Goal: Information Seeking & Learning: Learn about a topic

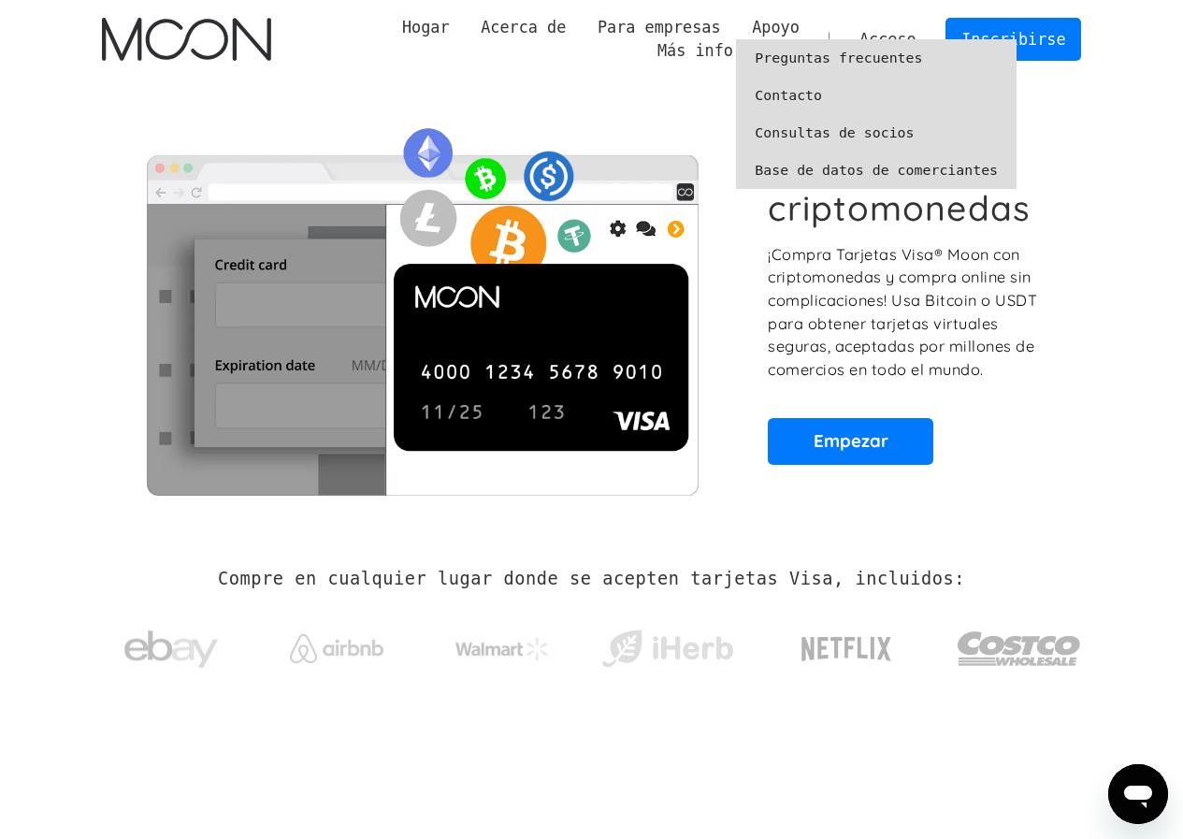
click at [786, 55] on font "Preguntas frecuentes" at bounding box center [838, 58] width 167 height 17
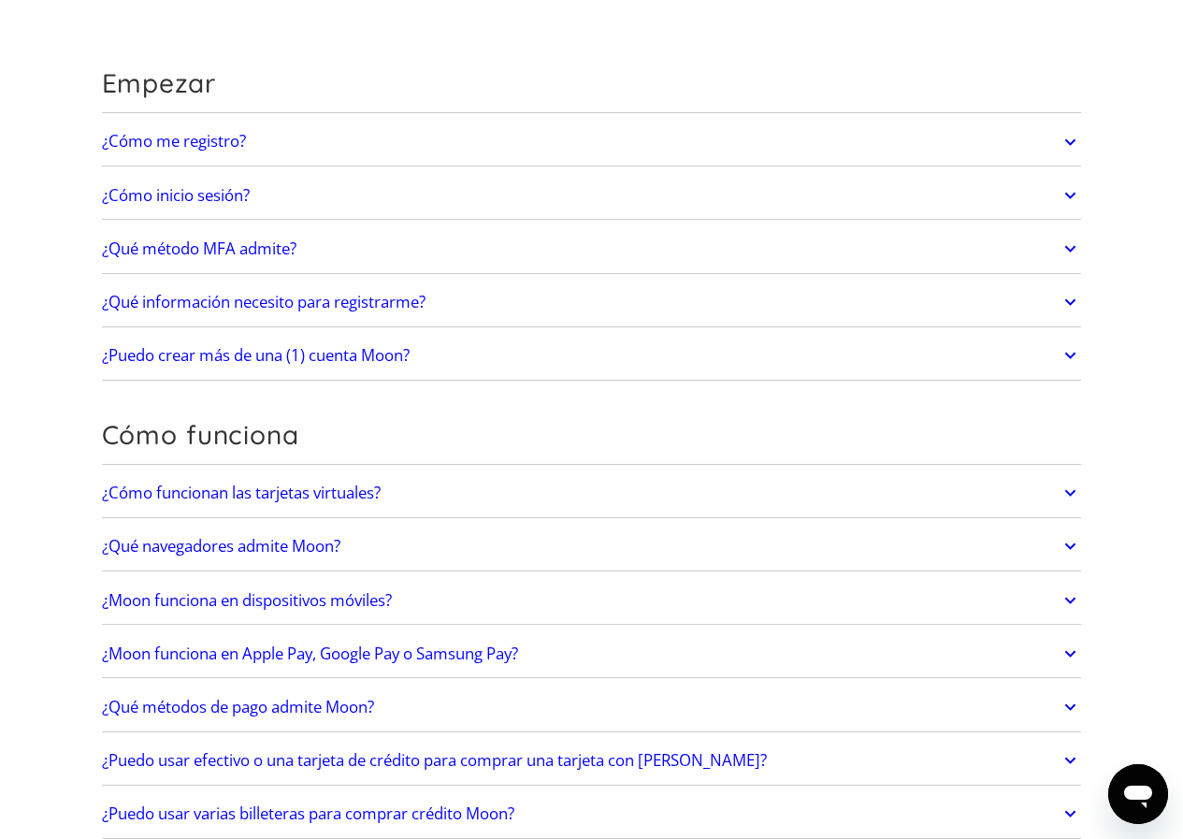
scroll to position [187, 0]
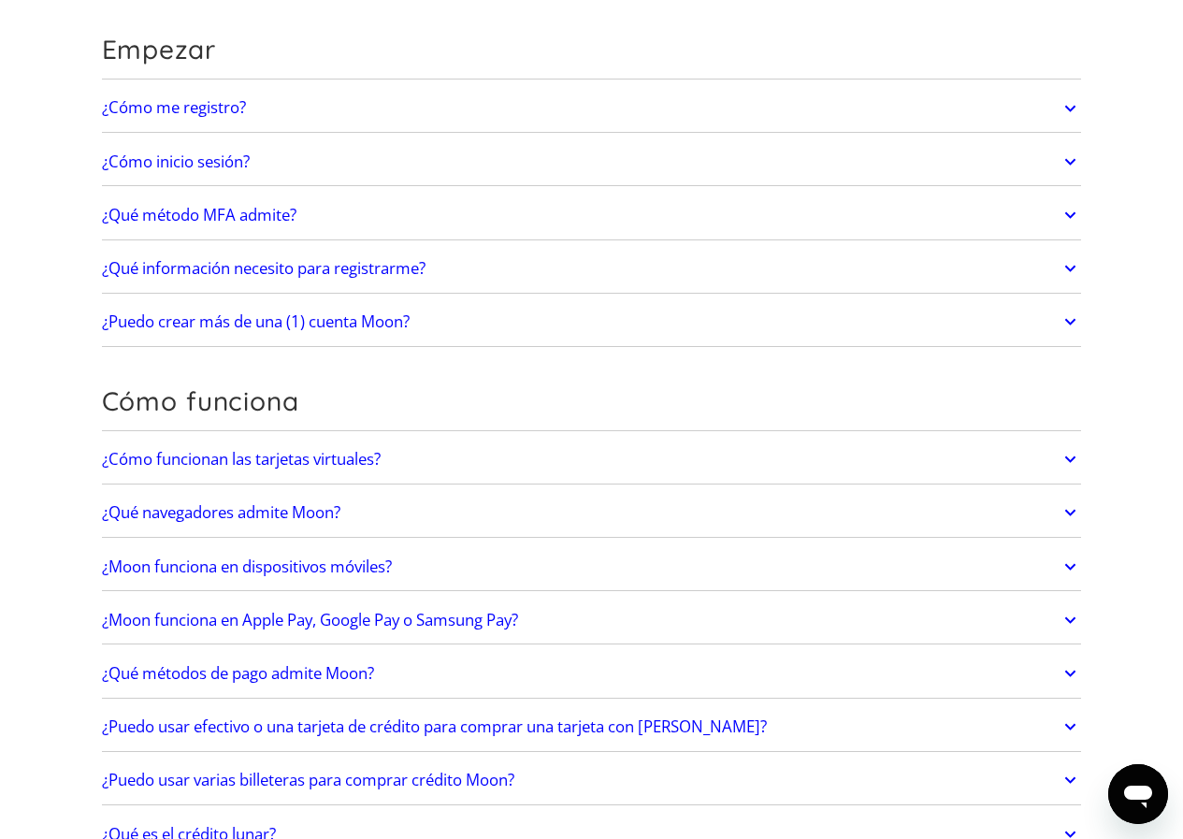
click at [1070, 215] on icon at bounding box center [1071, 215] width 22 height 34
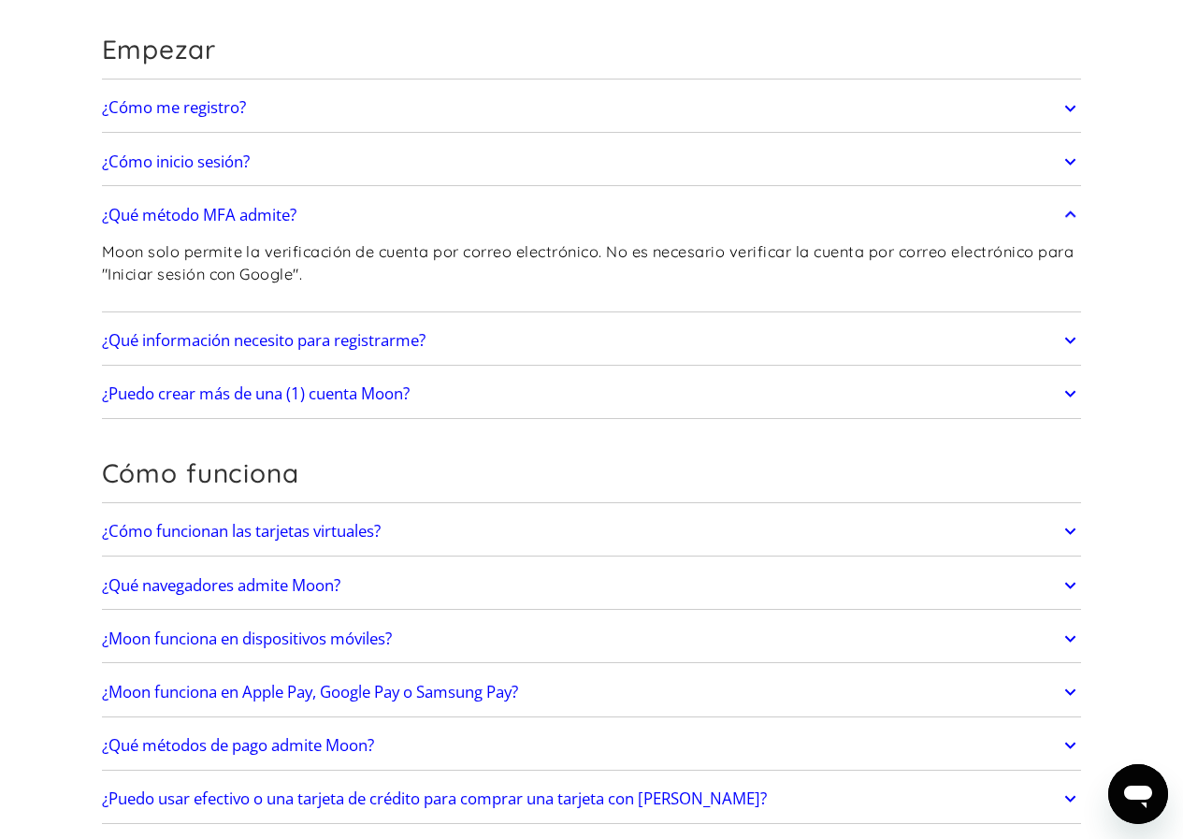
click at [1070, 215] on icon at bounding box center [1071, 215] width 22 height 34
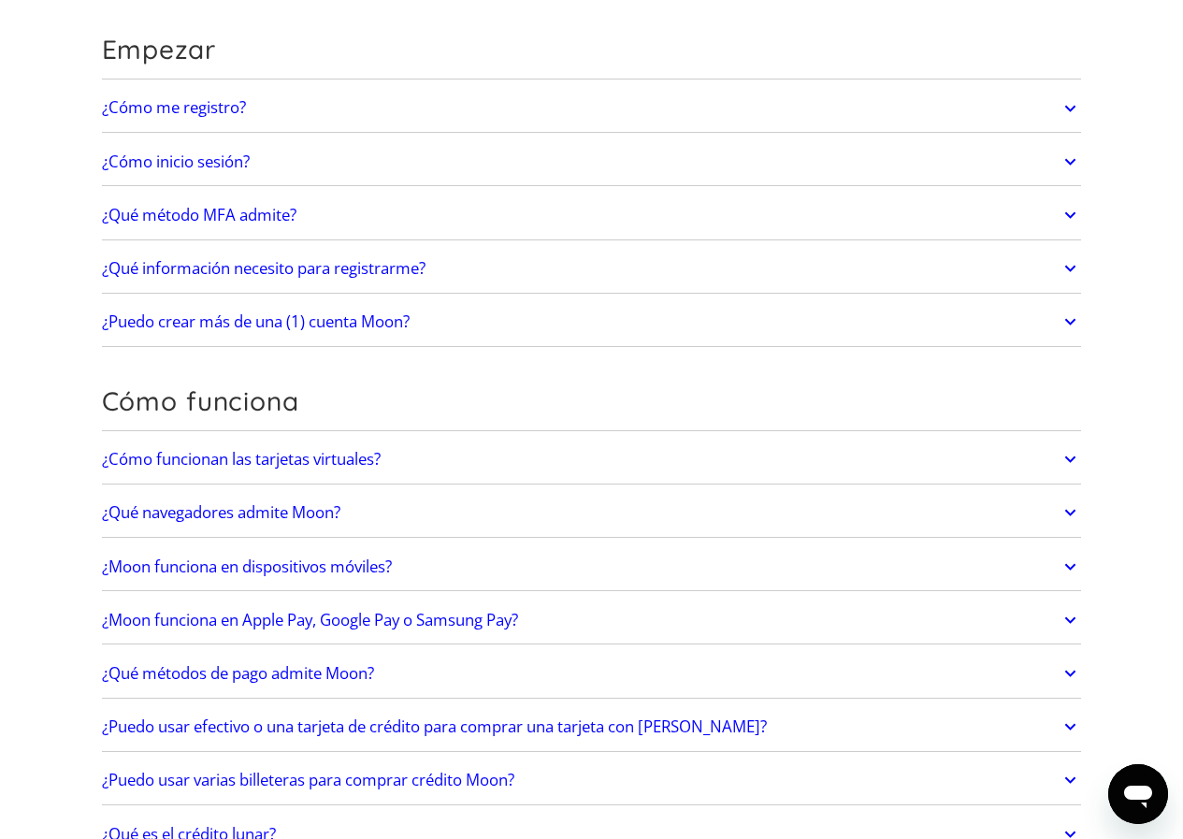
click at [1059, 269] on link "¿Qué información necesito para registrarme?" at bounding box center [592, 268] width 980 height 39
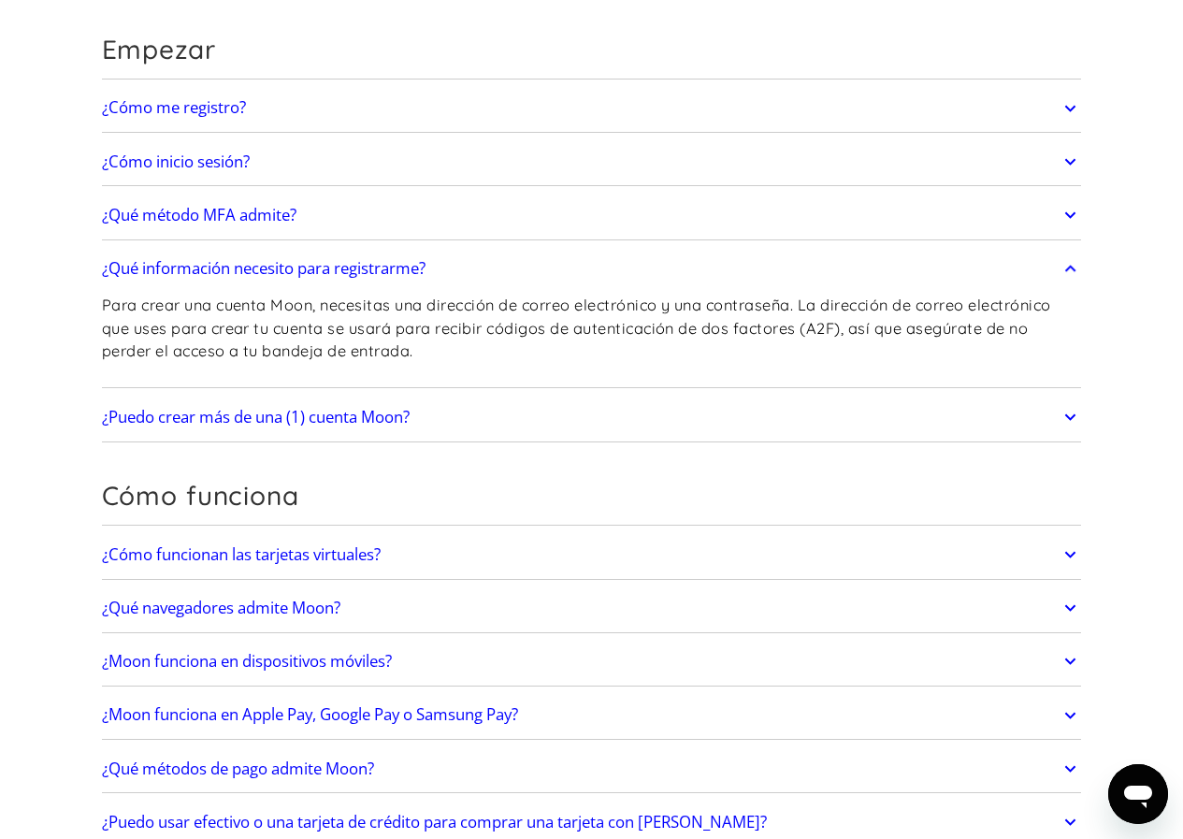
click at [1059, 269] on link "¿Qué información necesito para registrarme?" at bounding box center [592, 268] width 980 height 39
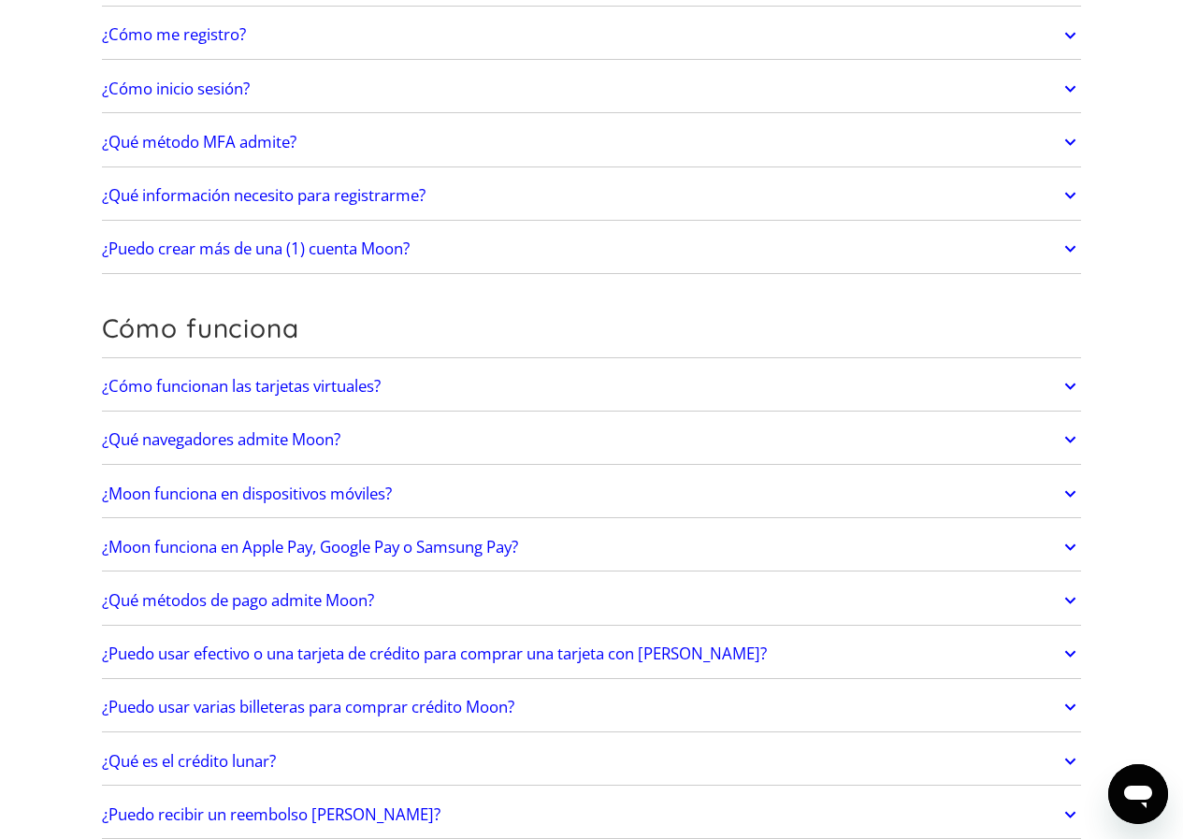
scroll to position [468, 0]
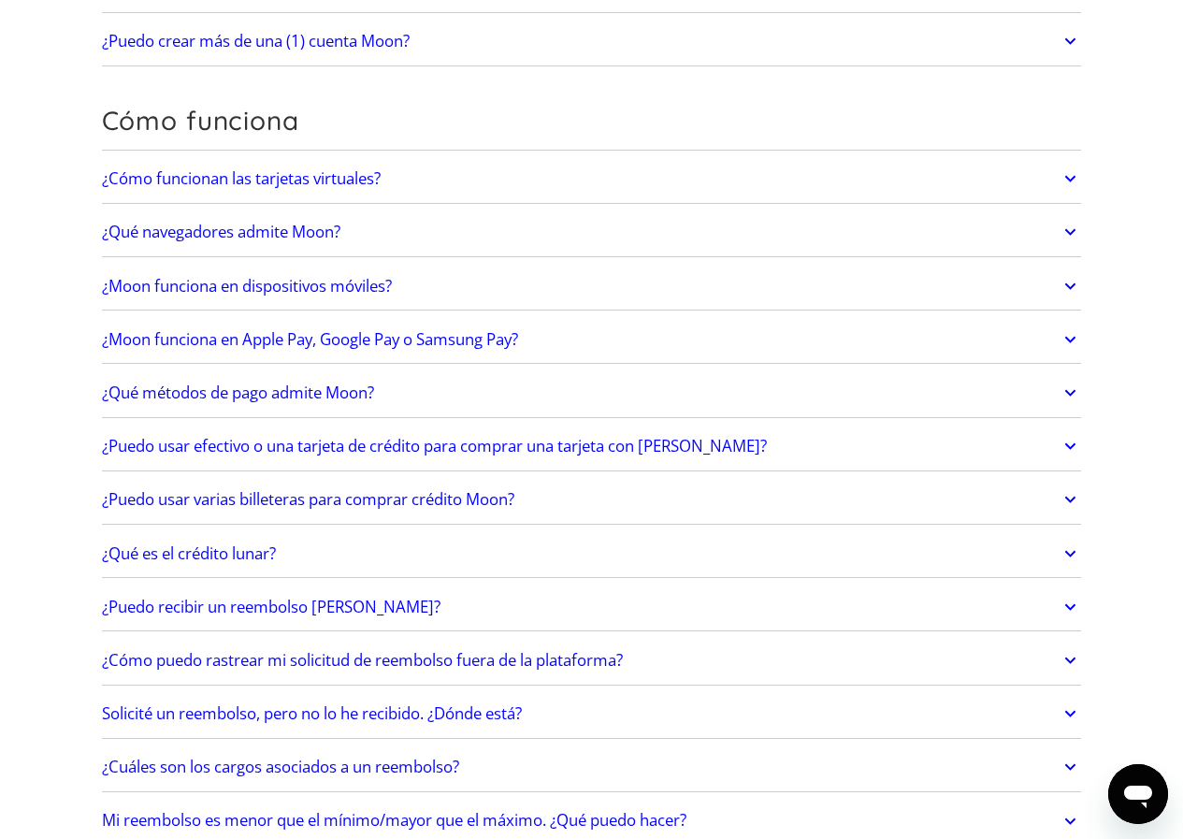
click at [1076, 173] on icon at bounding box center [1071, 179] width 22 height 34
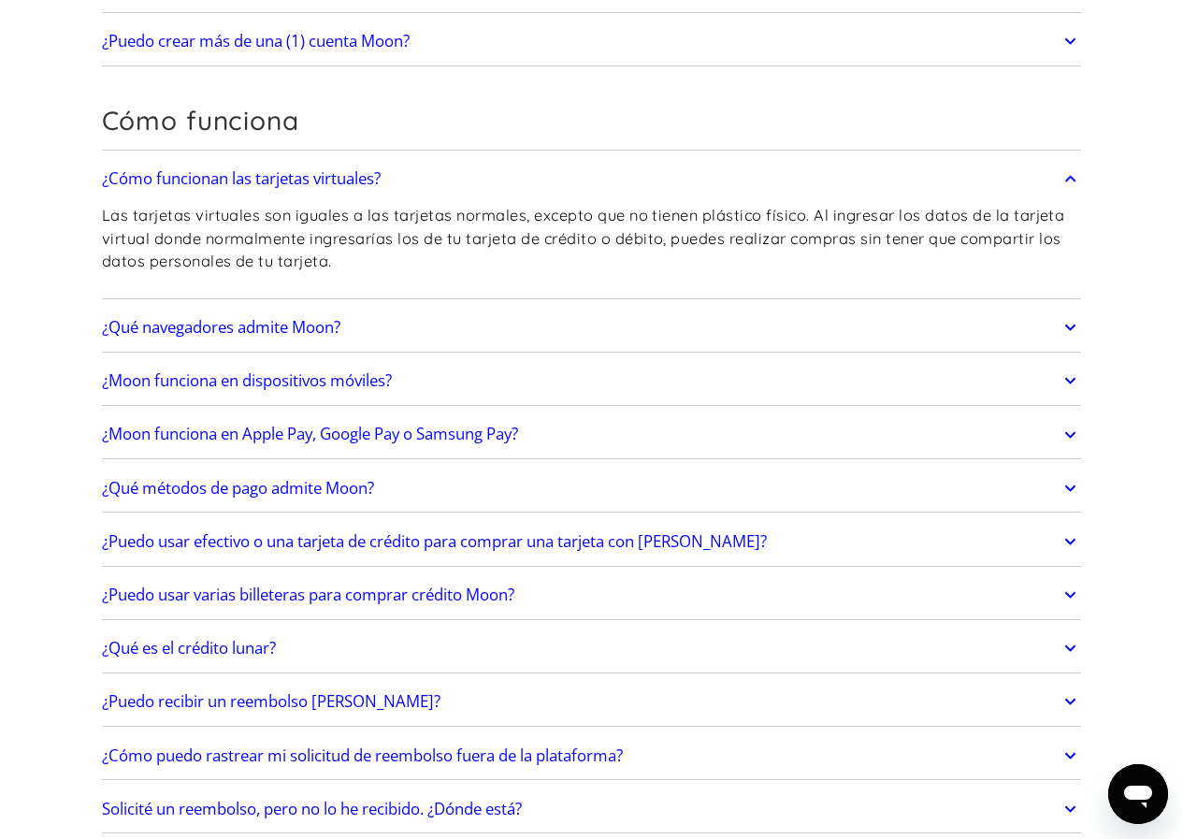
click at [1076, 173] on icon at bounding box center [1071, 179] width 22 height 34
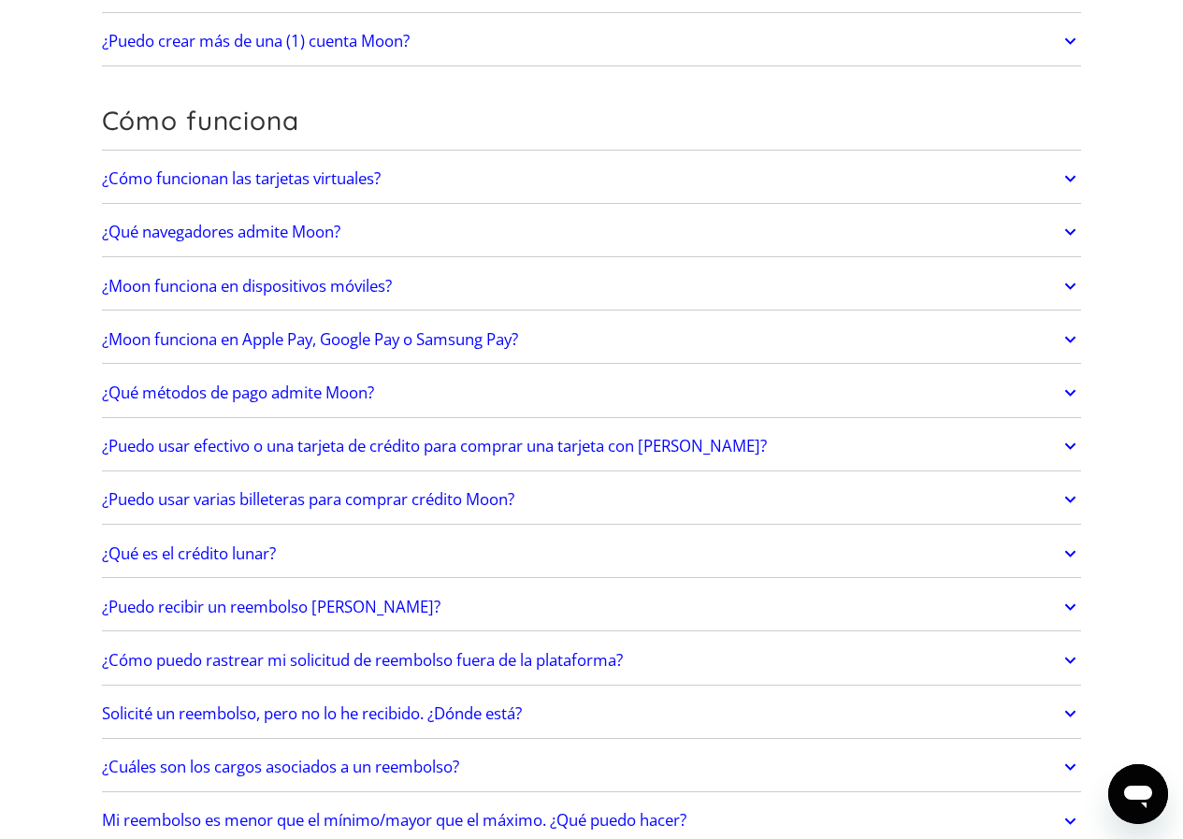
click at [1058, 284] on link "¿Moon funciona en dispositivos móviles?" at bounding box center [592, 286] width 980 height 39
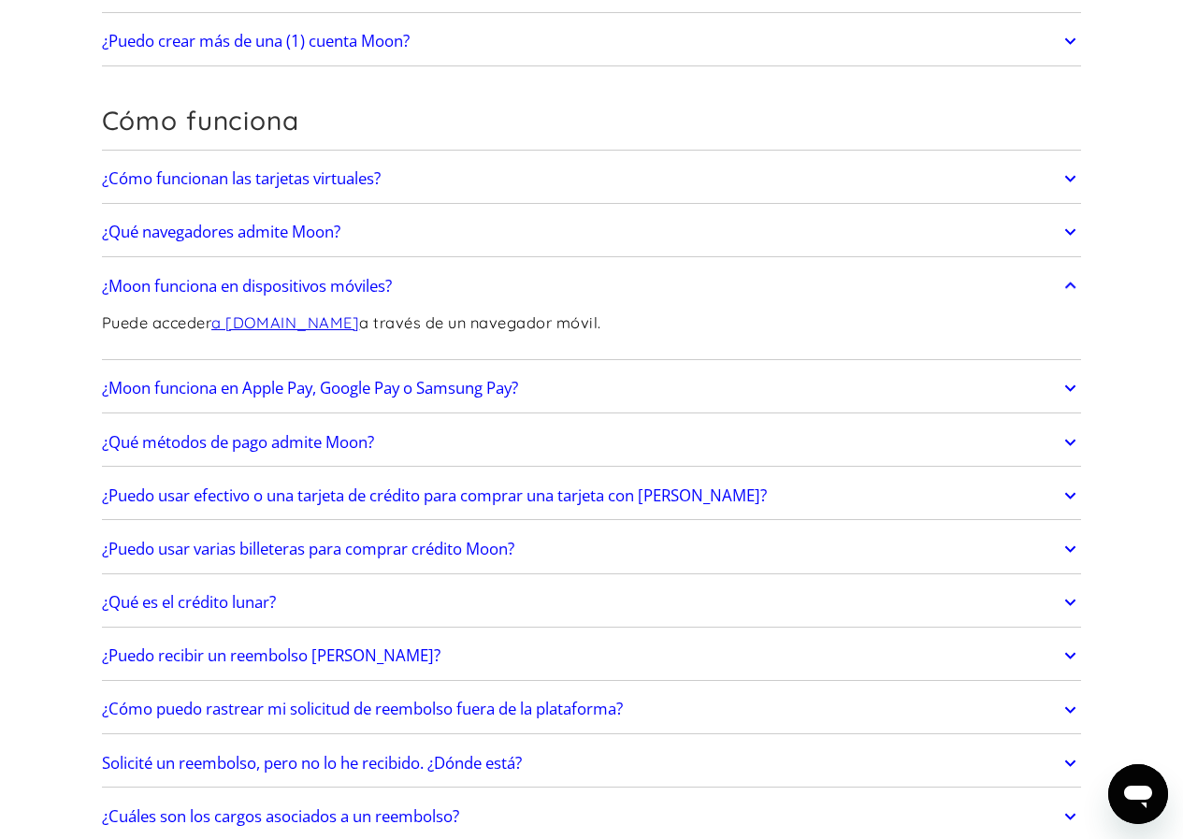
click at [1062, 283] on icon at bounding box center [1071, 286] width 22 height 34
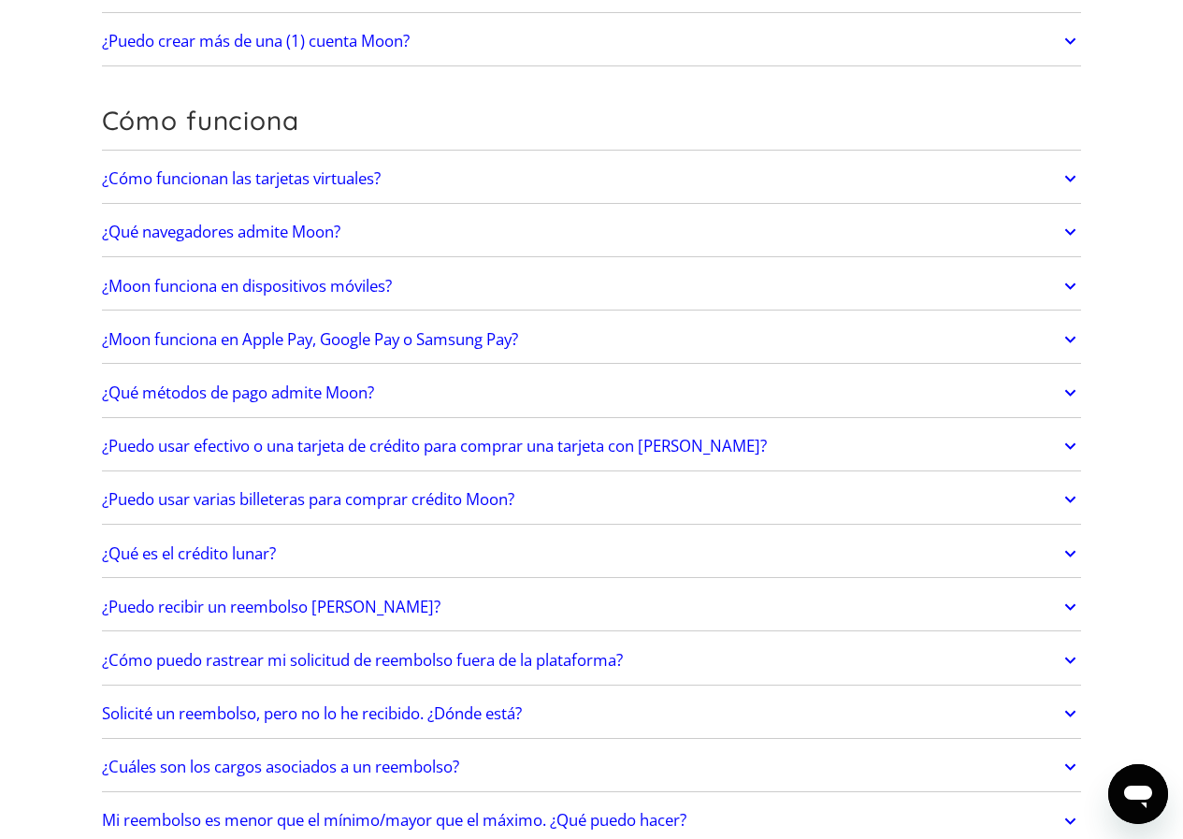
click at [1067, 338] on icon at bounding box center [1071, 340] width 22 height 34
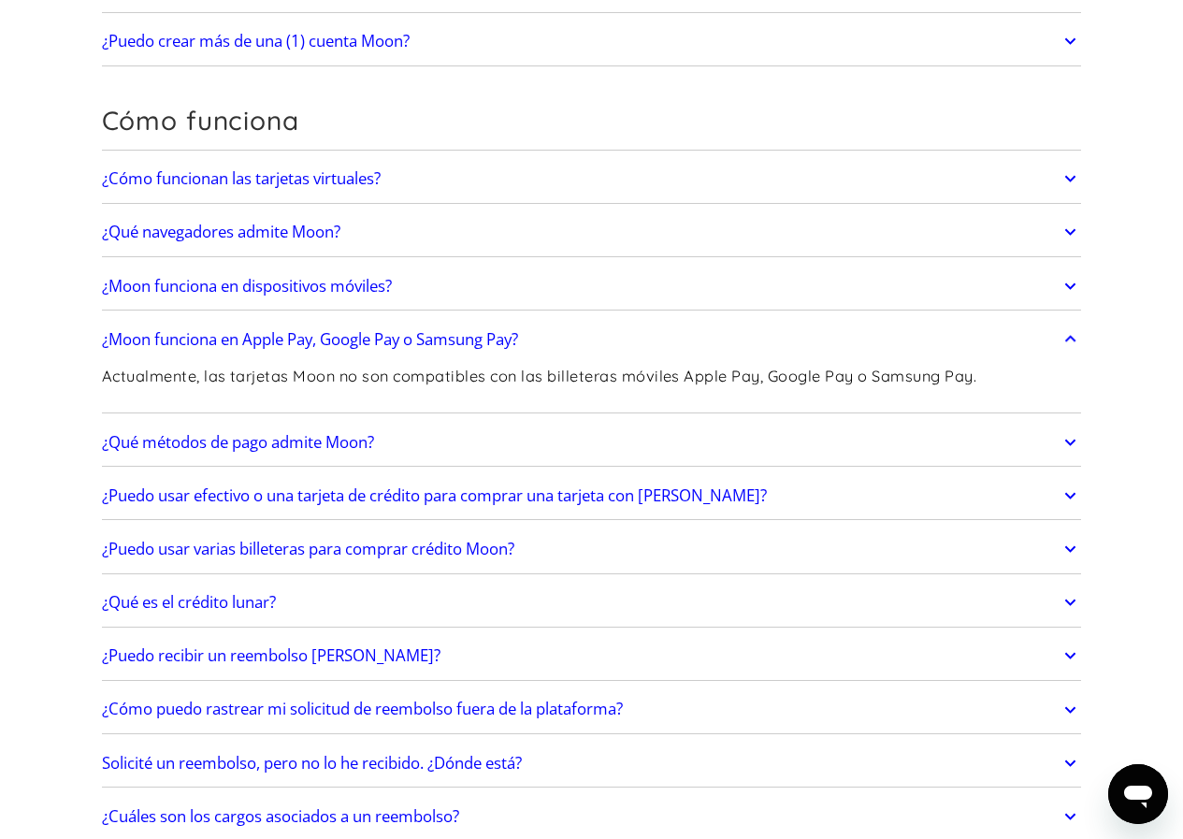
click at [1067, 340] on icon at bounding box center [1071, 339] width 11 height 7
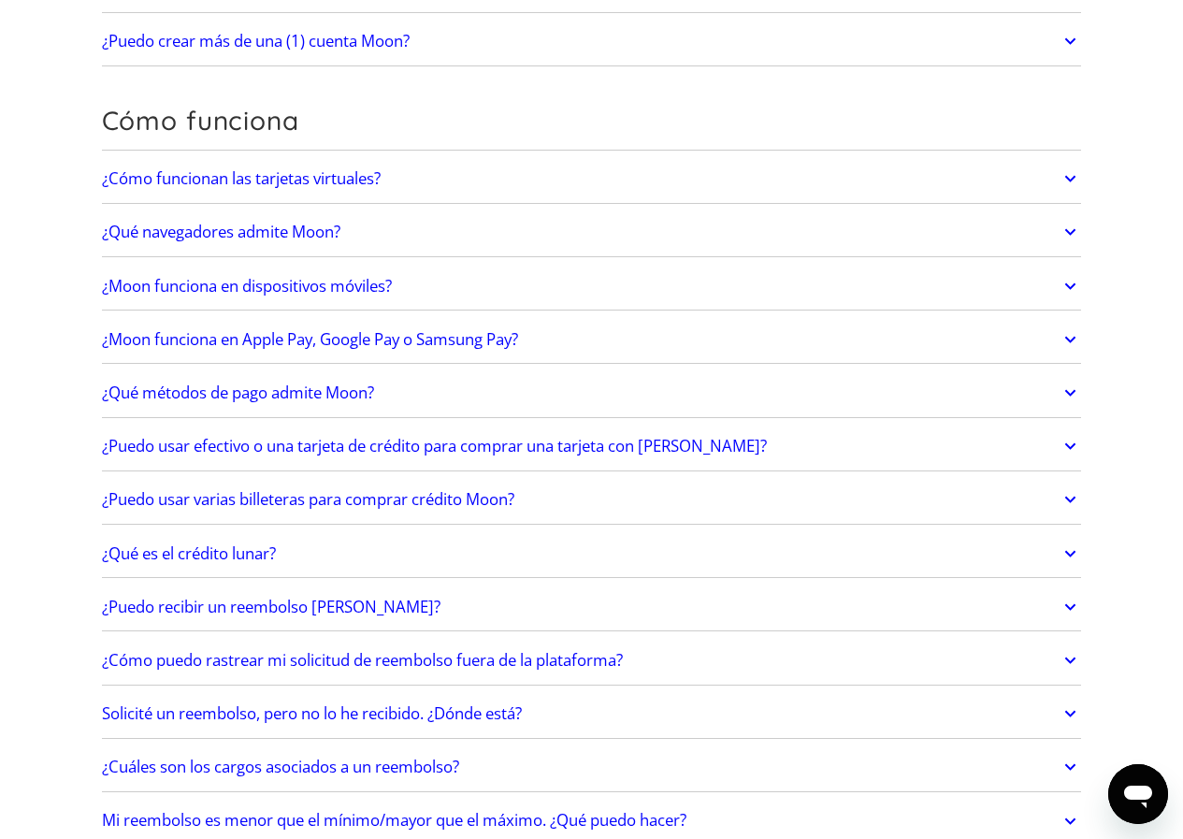
click at [1067, 393] on icon at bounding box center [1071, 393] width 11 height 7
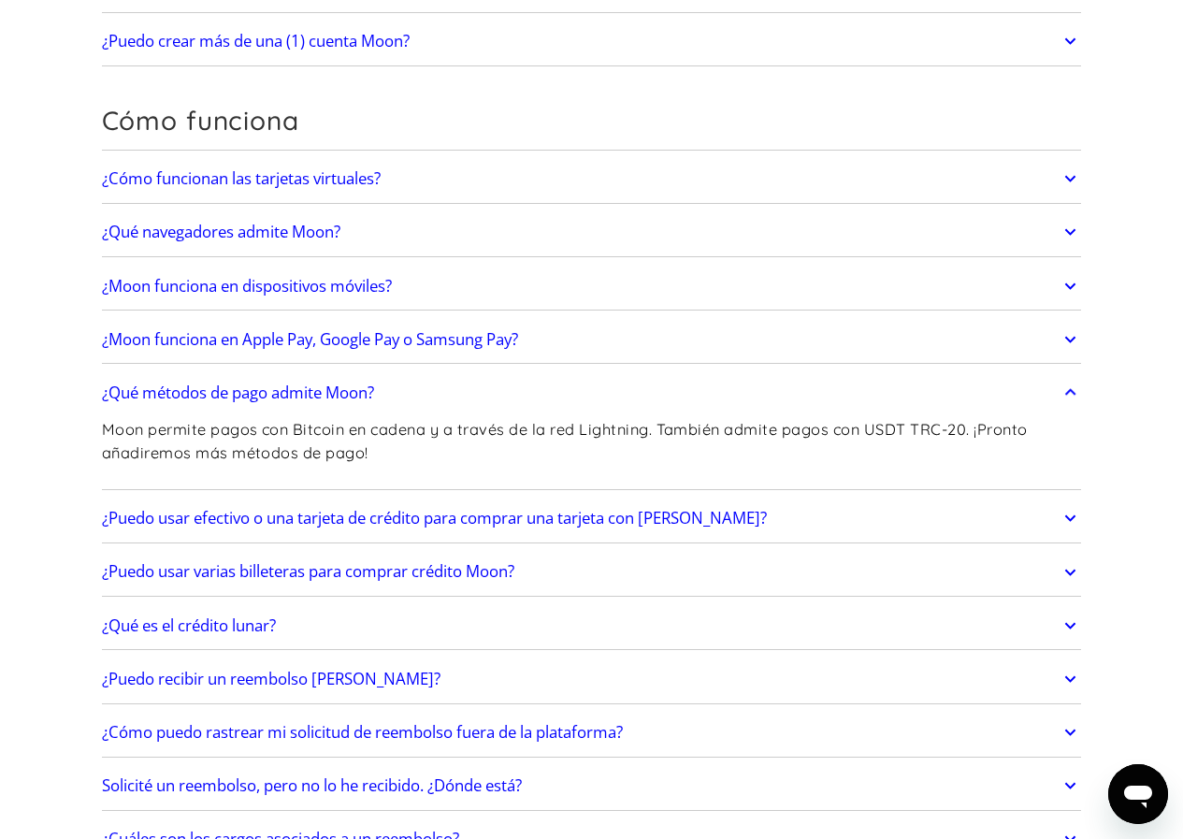
click at [1067, 392] on icon at bounding box center [1071, 393] width 22 height 34
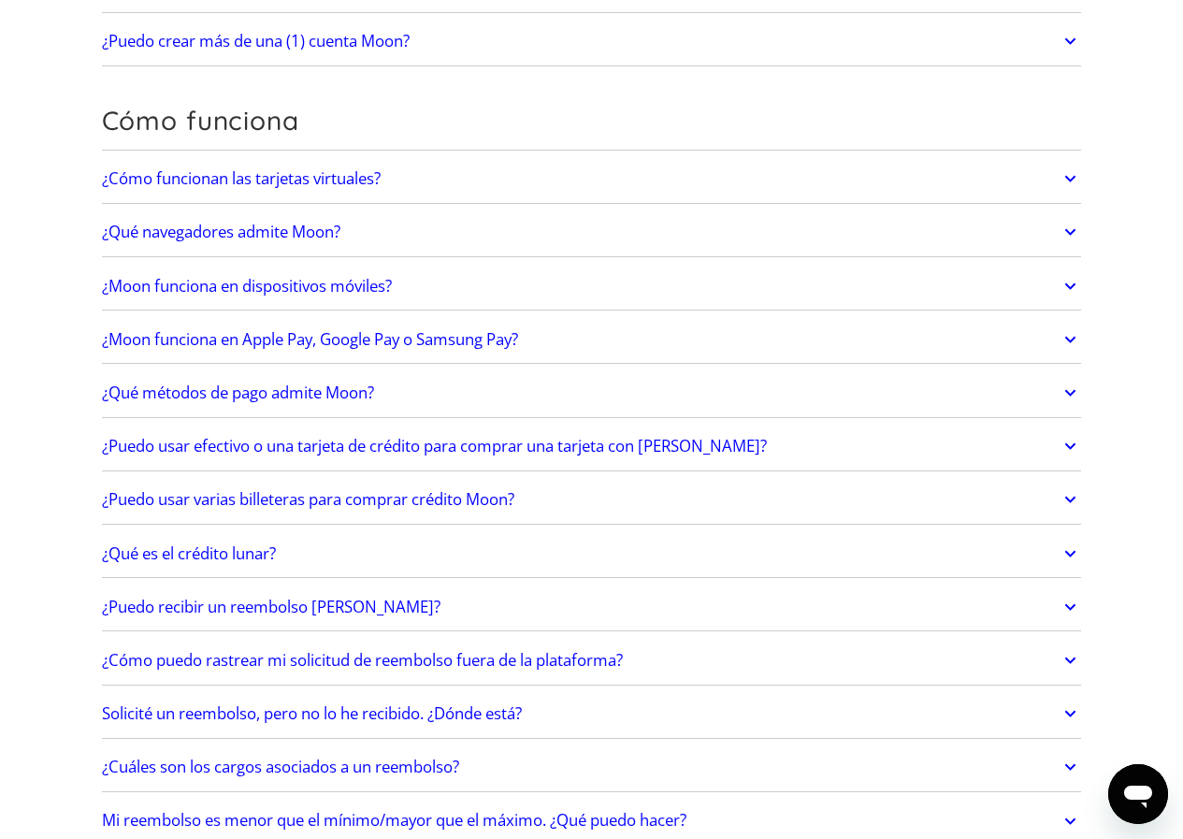
click at [1074, 451] on icon at bounding box center [1071, 446] width 22 height 34
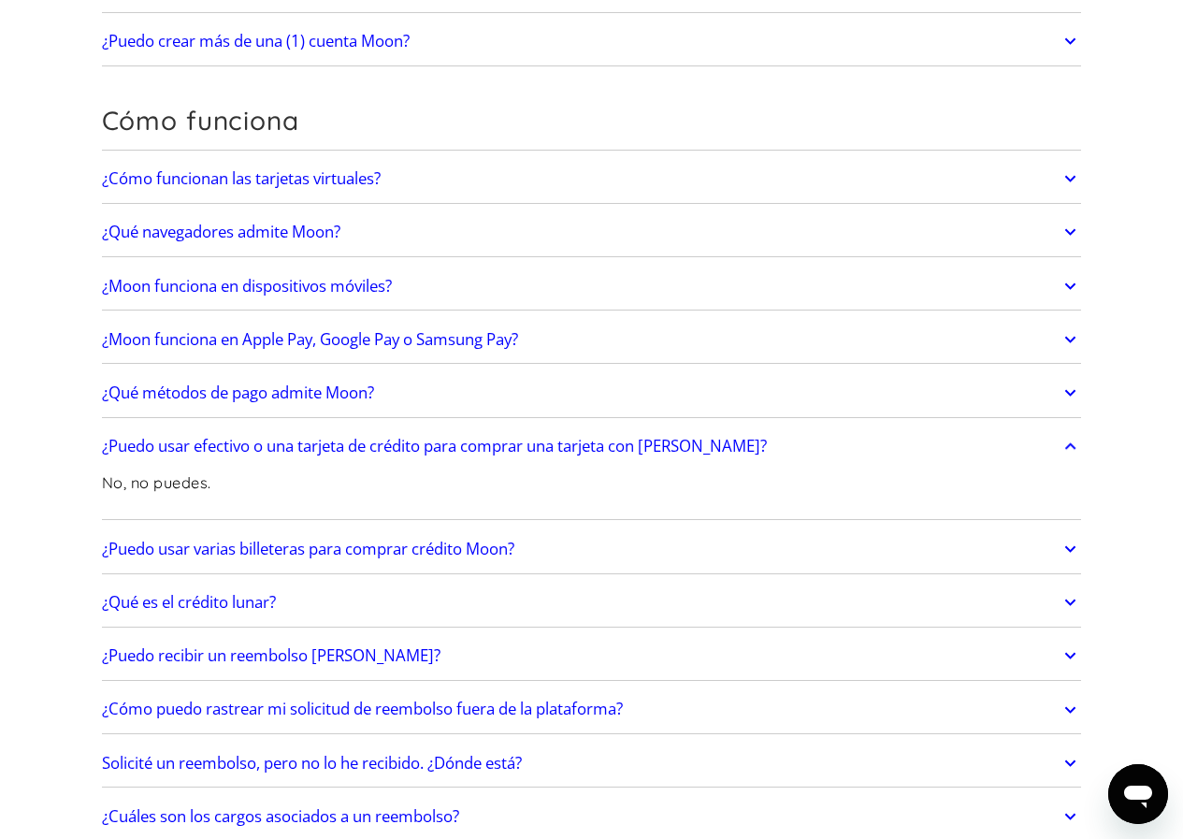
click at [1073, 451] on icon at bounding box center [1071, 446] width 22 height 34
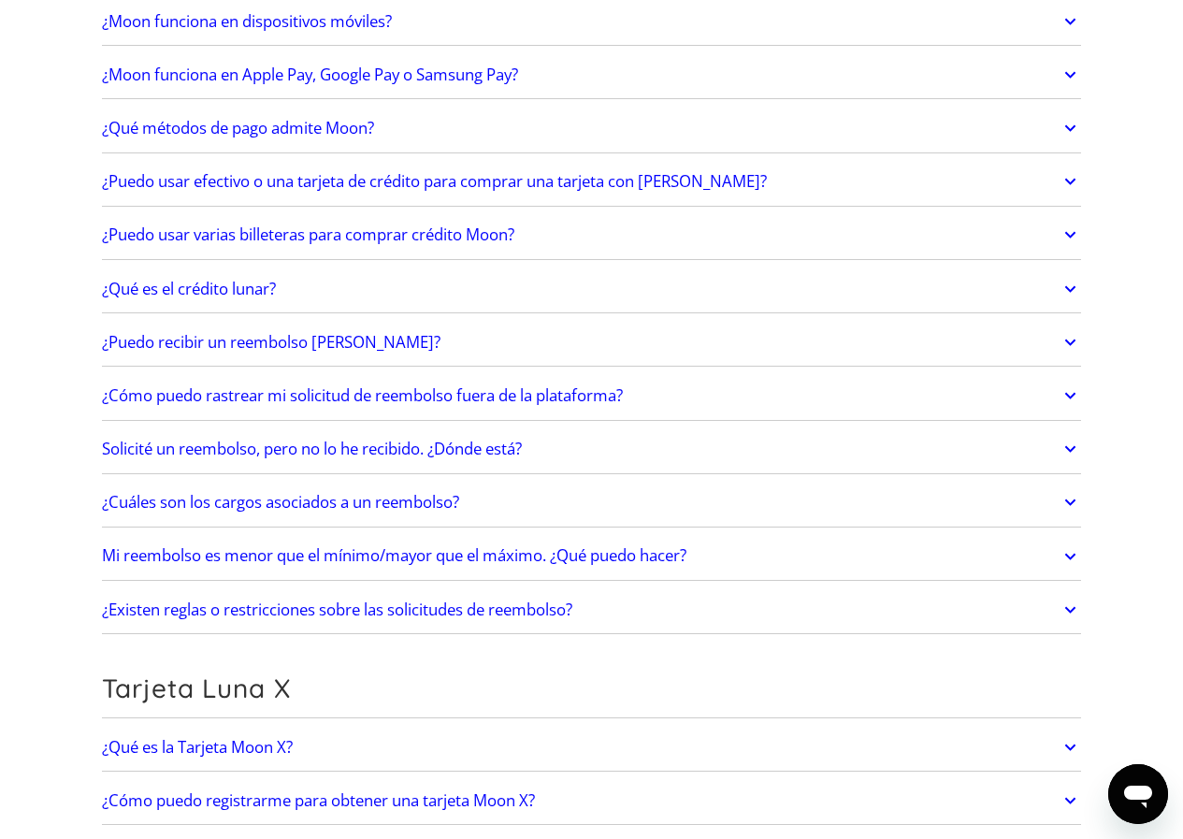
scroll to position [748, 0]
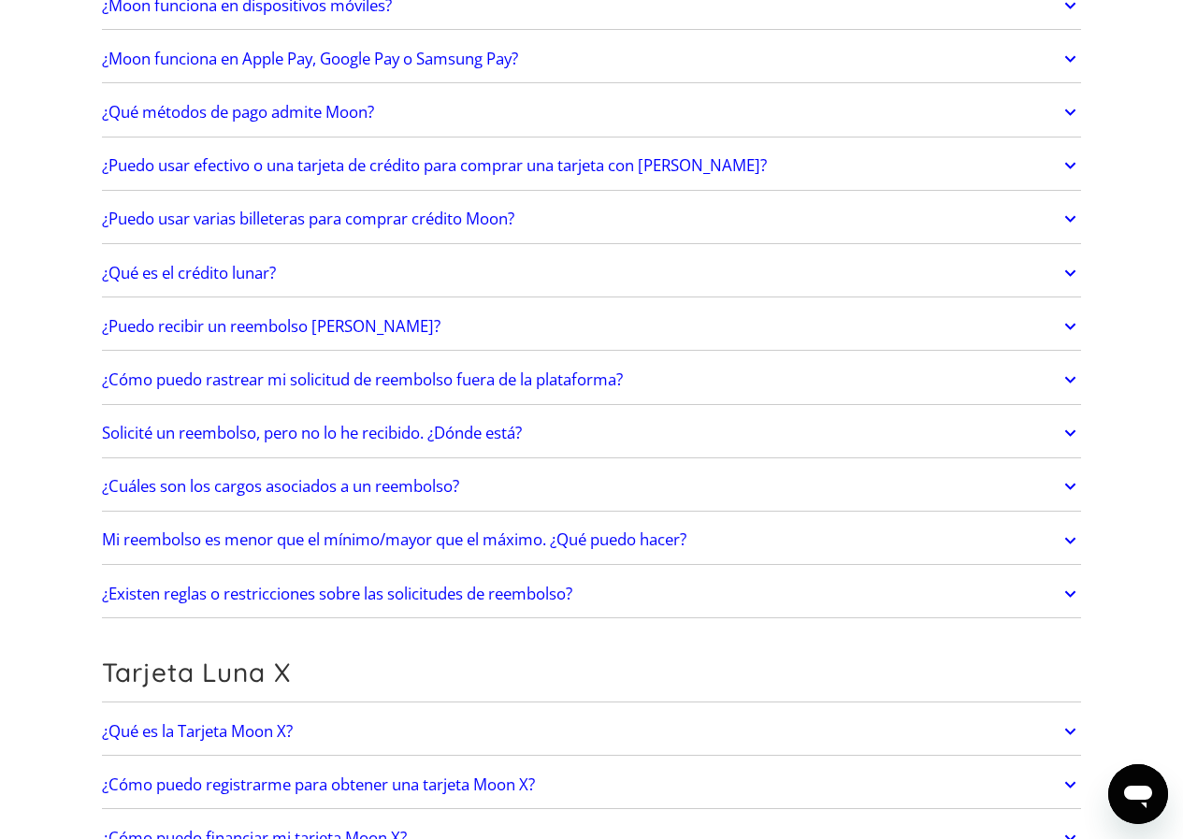
click at [1067, 275] on icon at bounding box center [1071, 273] width 22 height 34
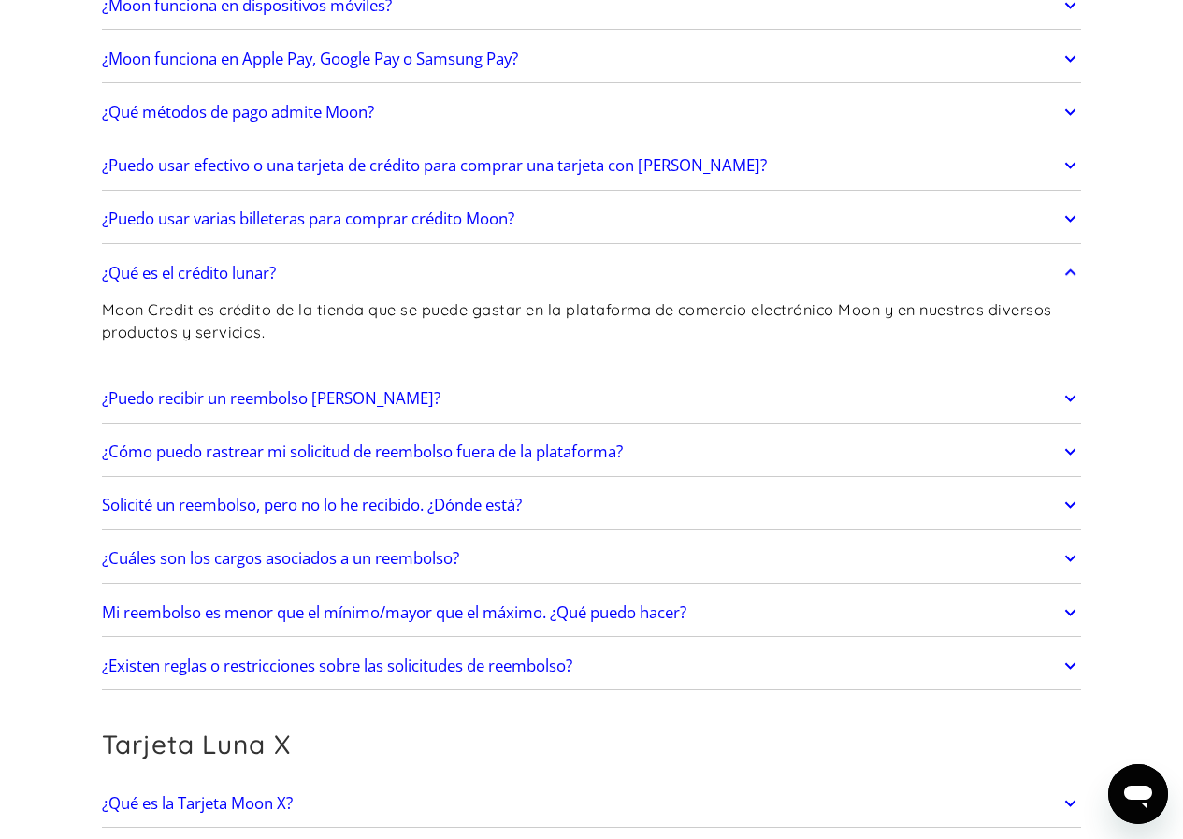
click at [1067, 275] on icon at bounding box center [1071, 272] width 11 height 7
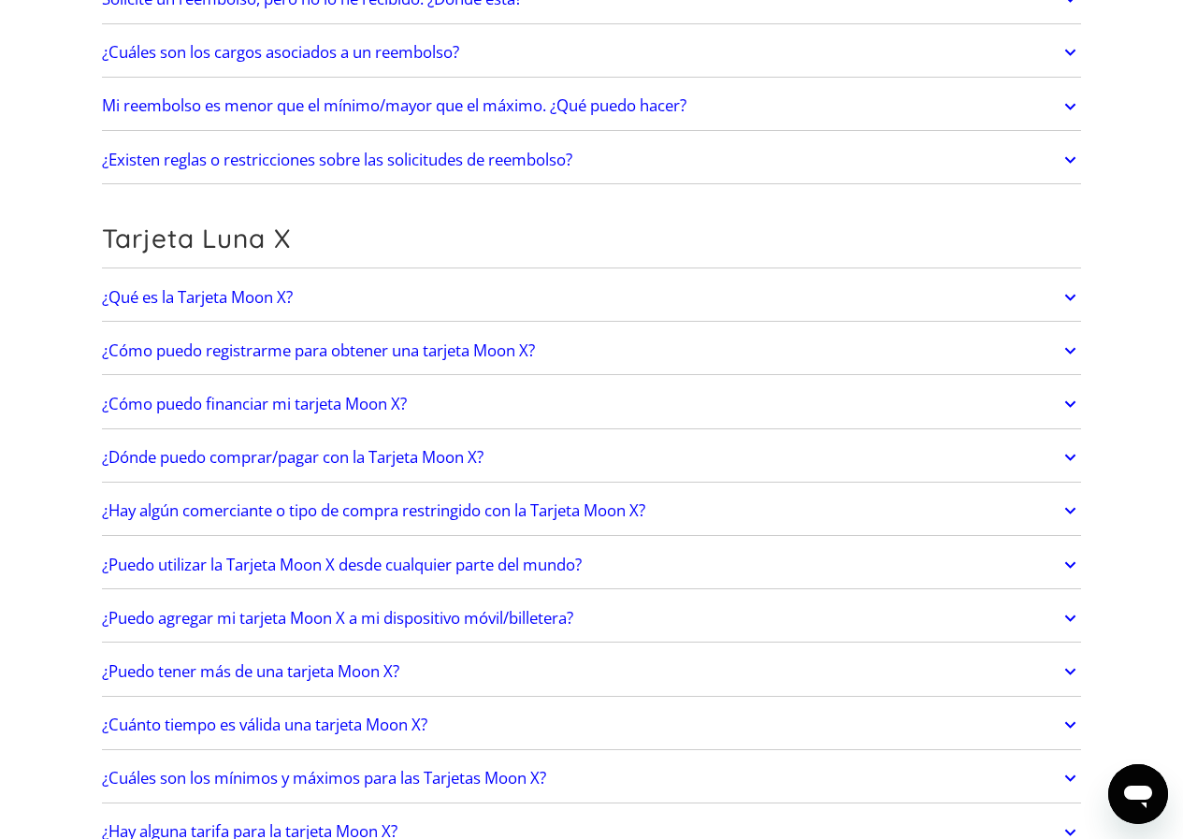
scroll to position [1216, 0]
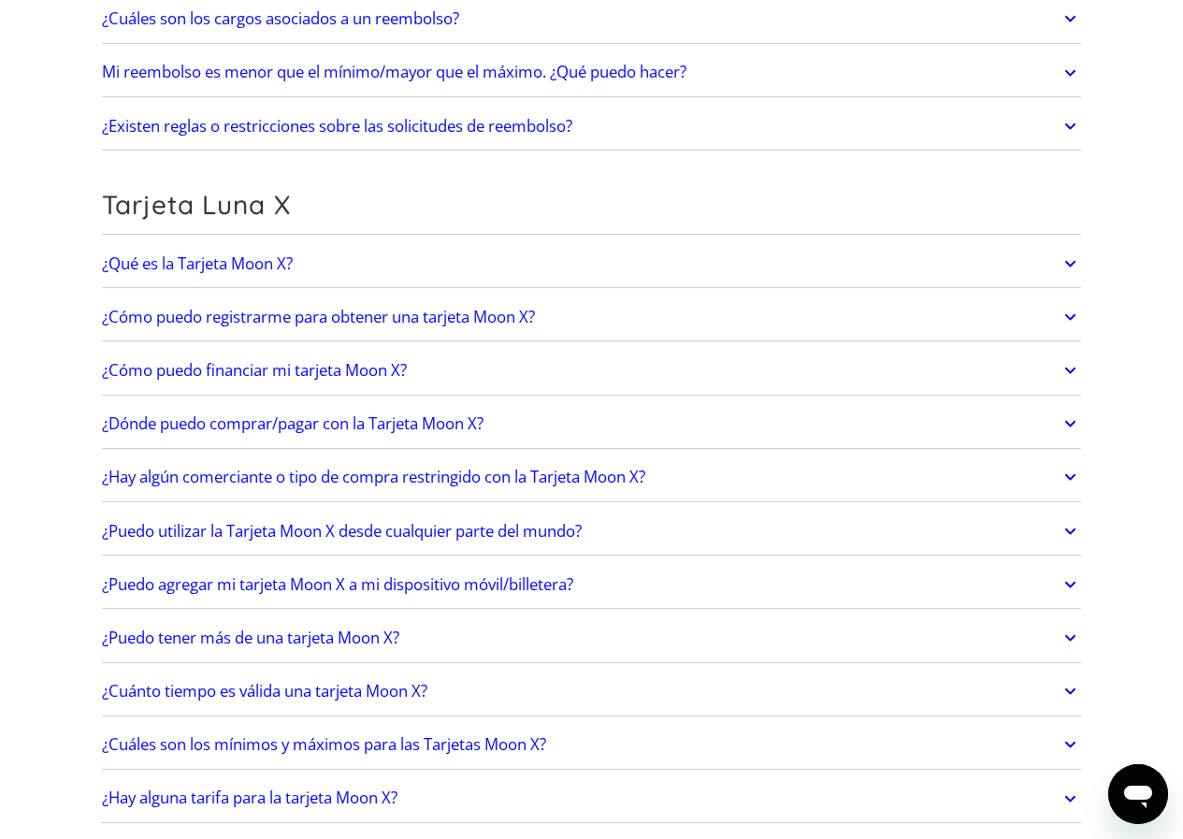
click at [1073, 269] on icon at bounding box center [1071, 264] width 22 height 34
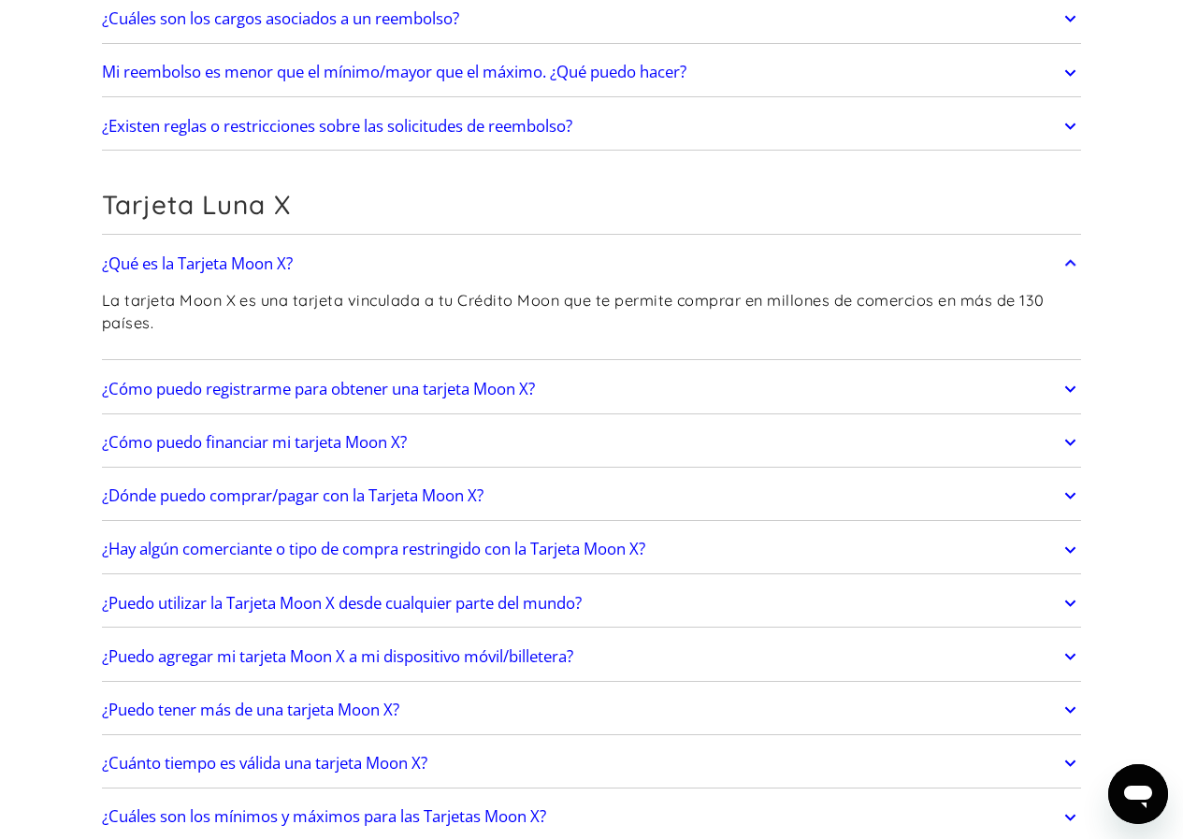
click at [1072, 271] on icon at bounding box center [1071, 264] width 22 height 34
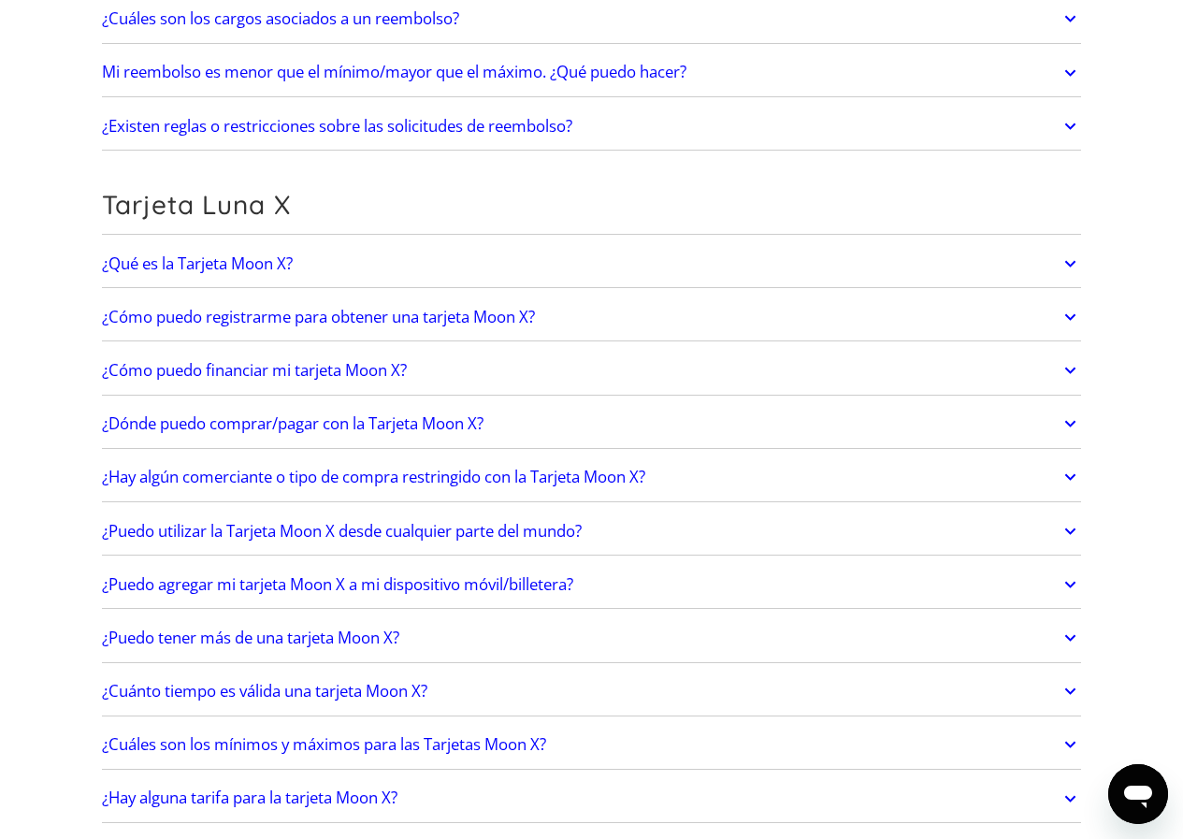
click at [1067, 320] on icon at bounding box center [1071, 317] width 22 height 34
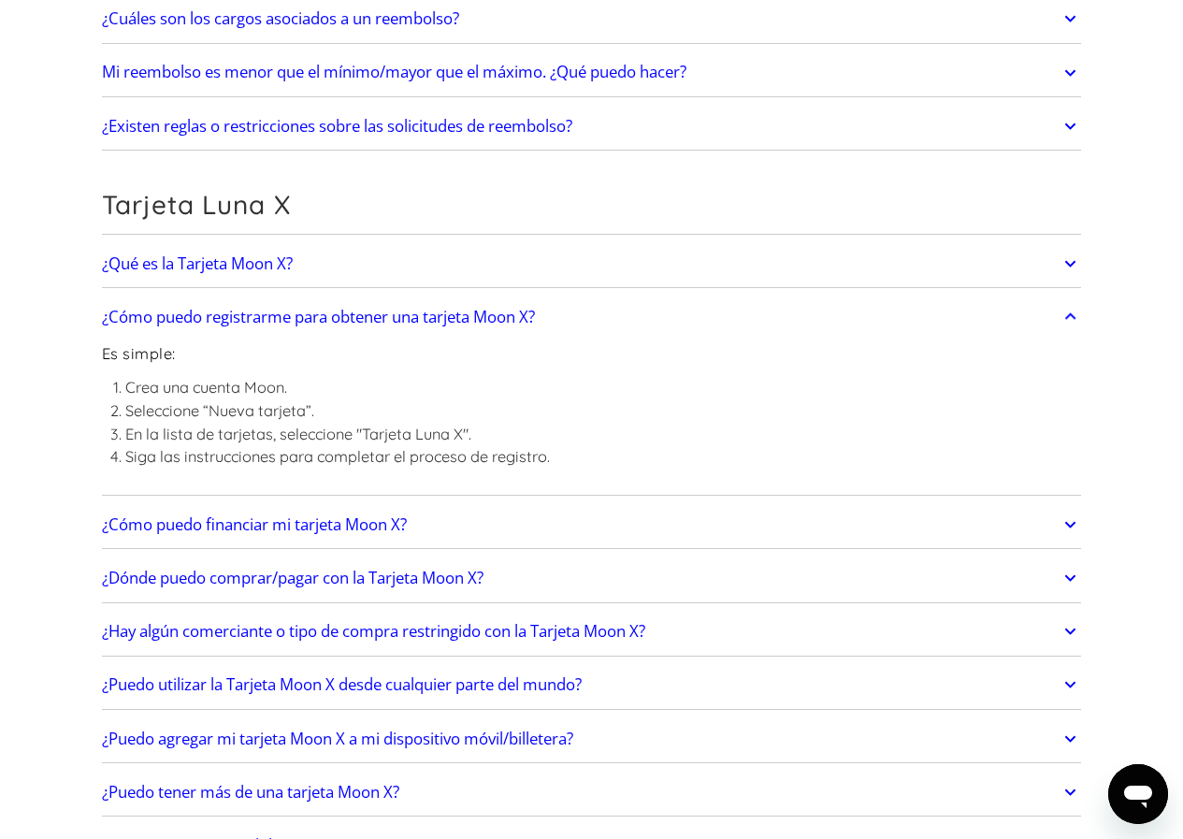
click at [1067, 320] on icon at bounding box center [1071, 317] width 22 height 34
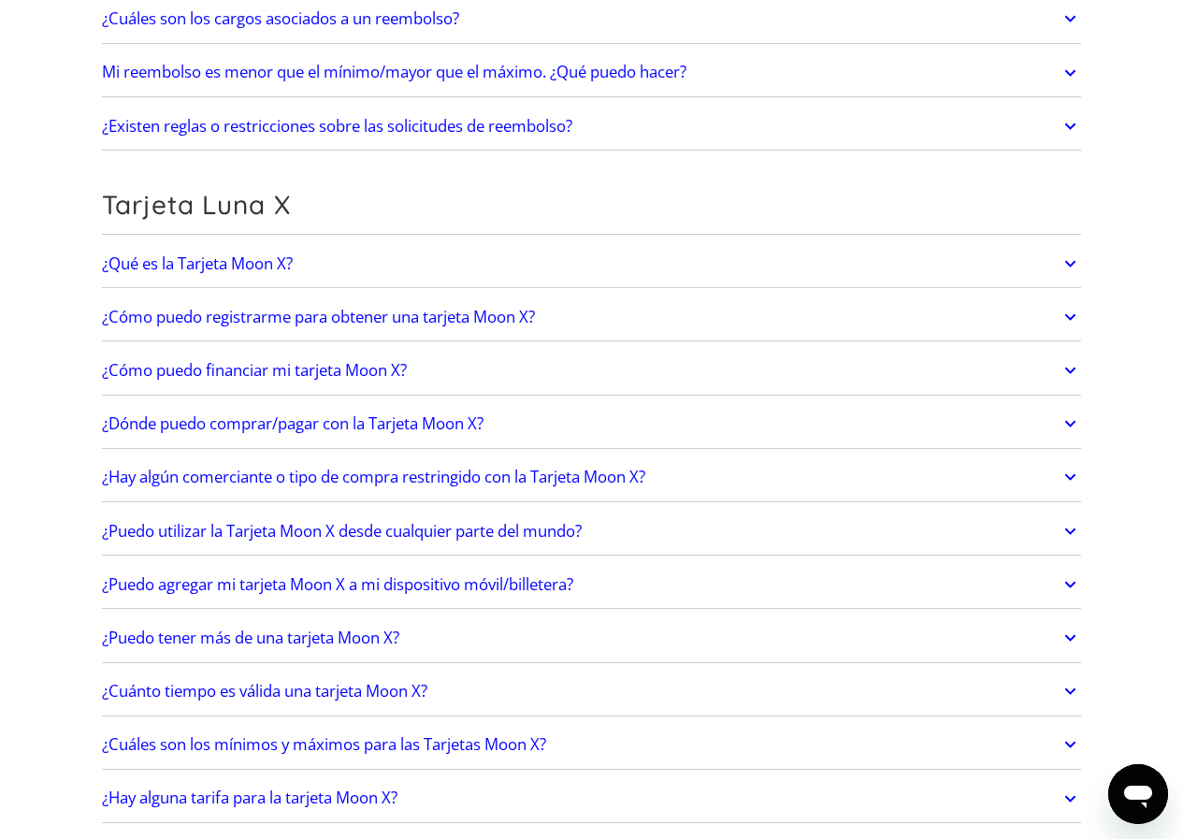
click at [1059, 363] on link "¿Cómo puedo financiar mi tarjeta Moon X?" at bounding box center [592, 370] width 980 height 39
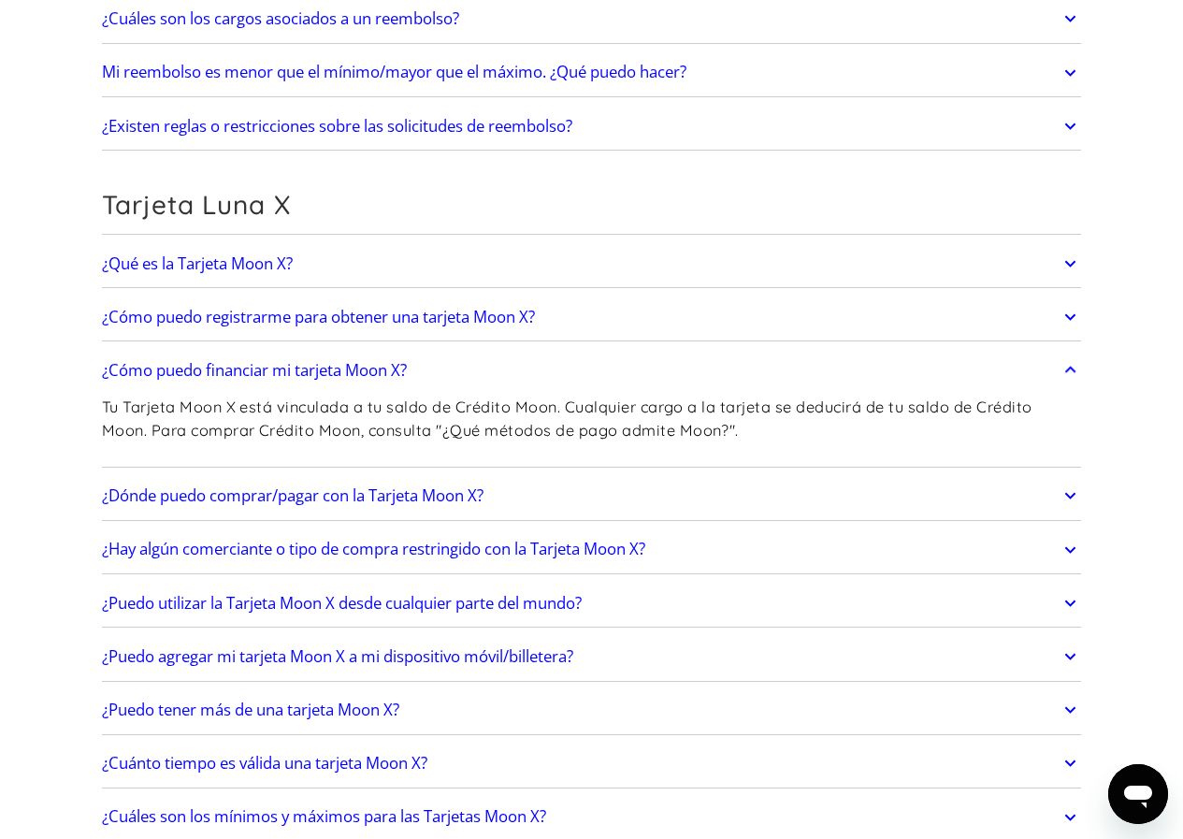
click at [1059, 363] on link "¿Cómo puedo financiar mi tarjeta Moon X?" at bounding box center [592, 370] width 980 height 39
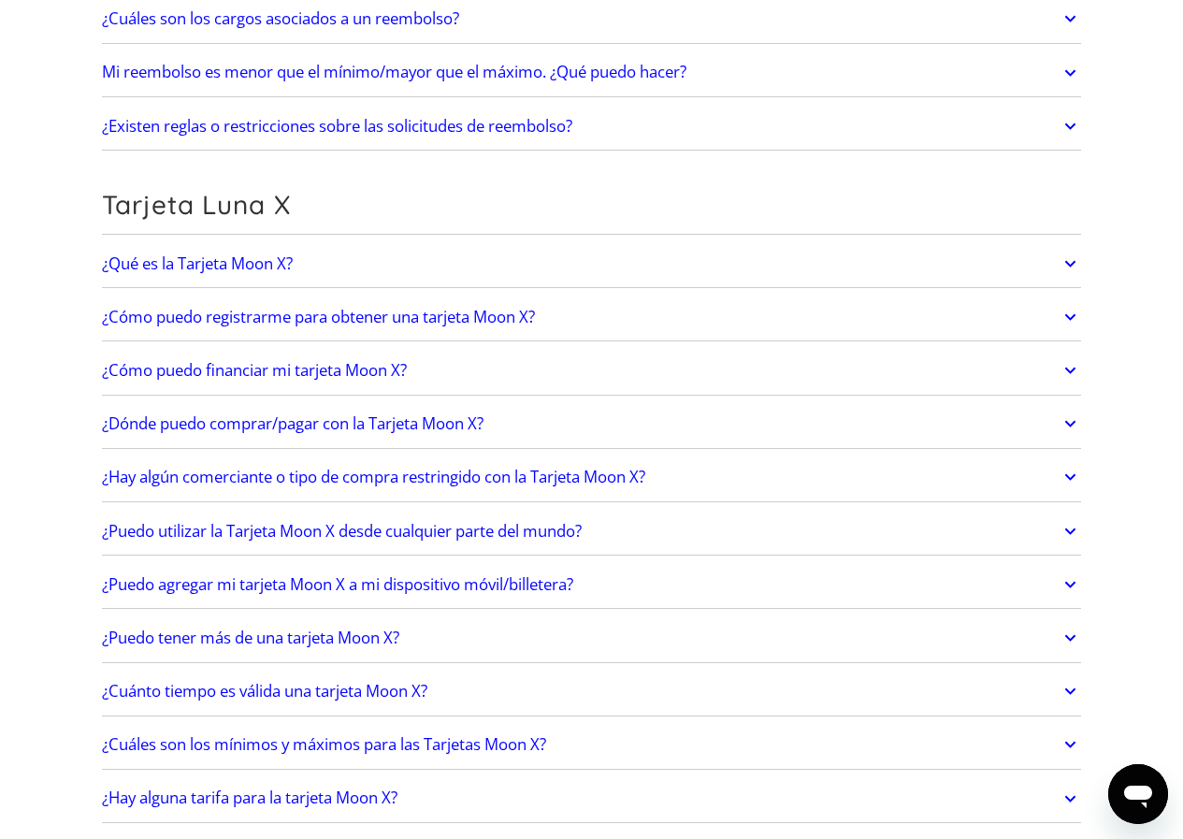
click at [1071, 418] on icon at bounding box center [1071, 424] width 22 height 34
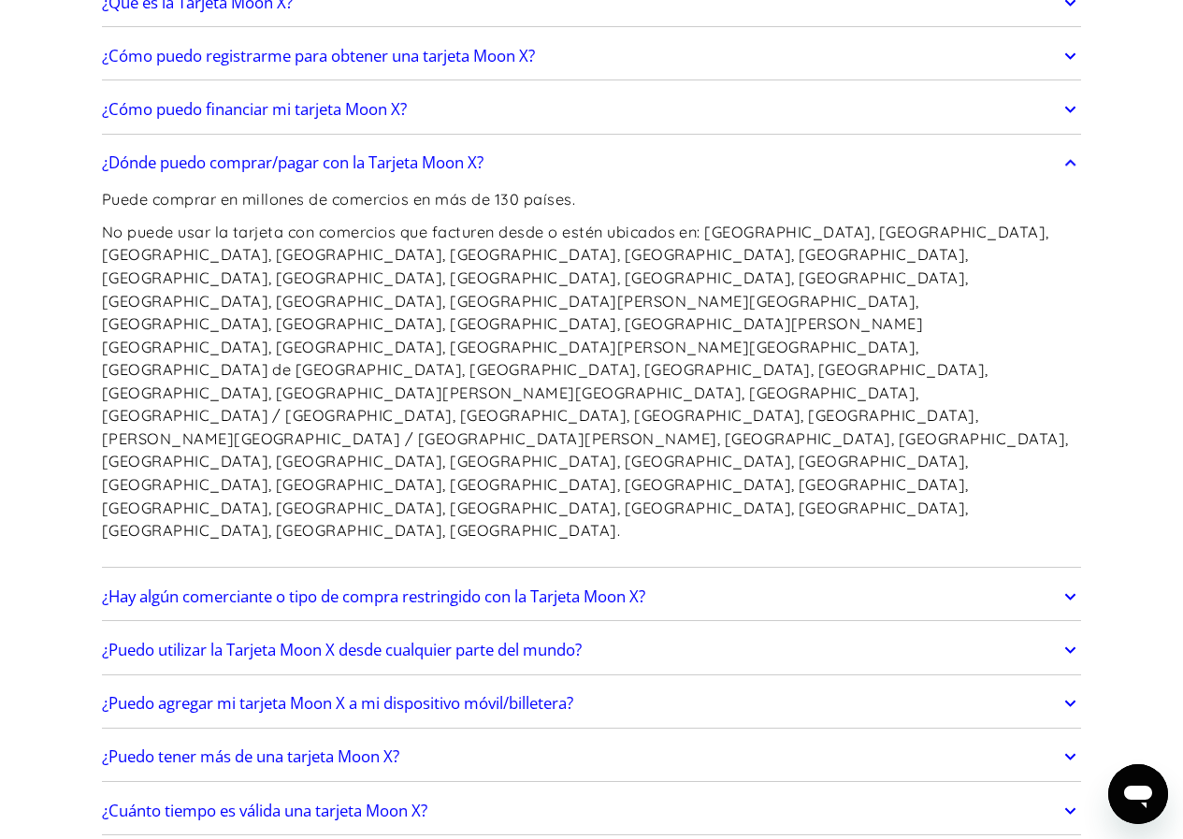
scroll to position [1497, 0]
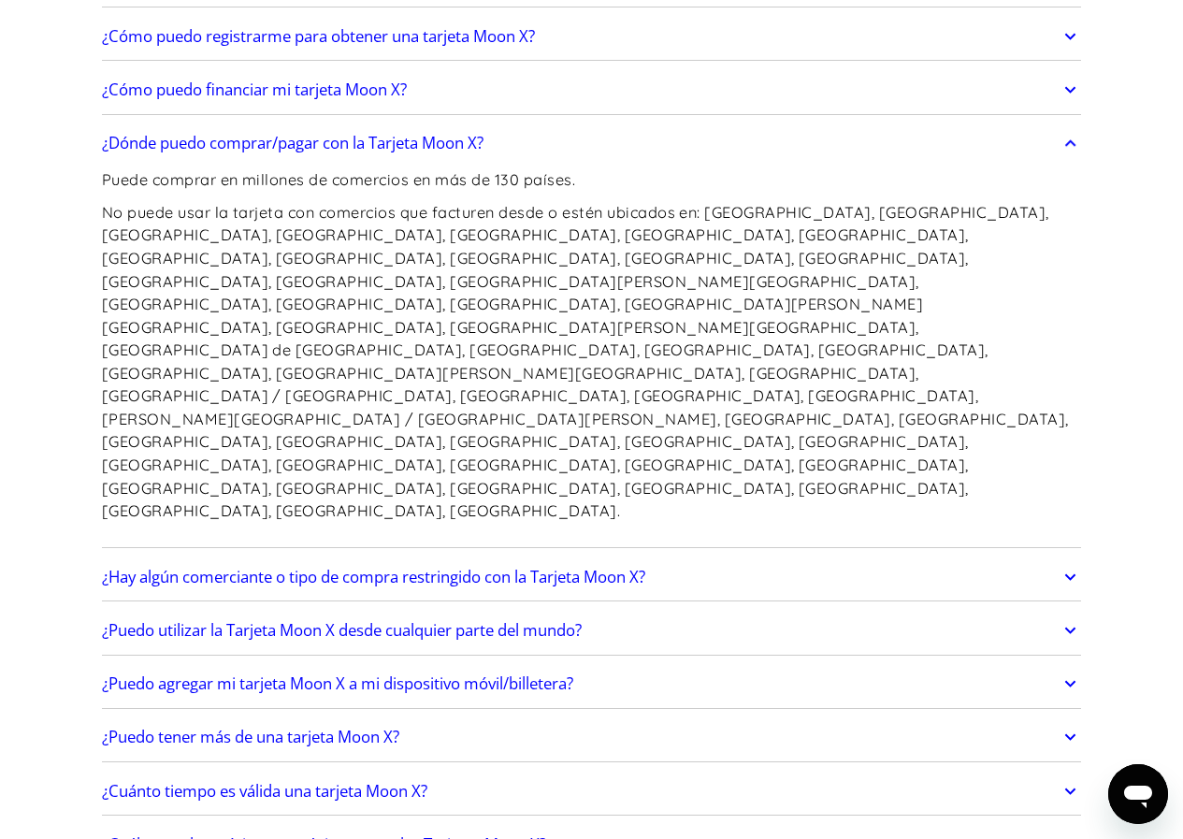
click at [1070, 139] on icon at bounding box center [1071, 143] width 22 height 34
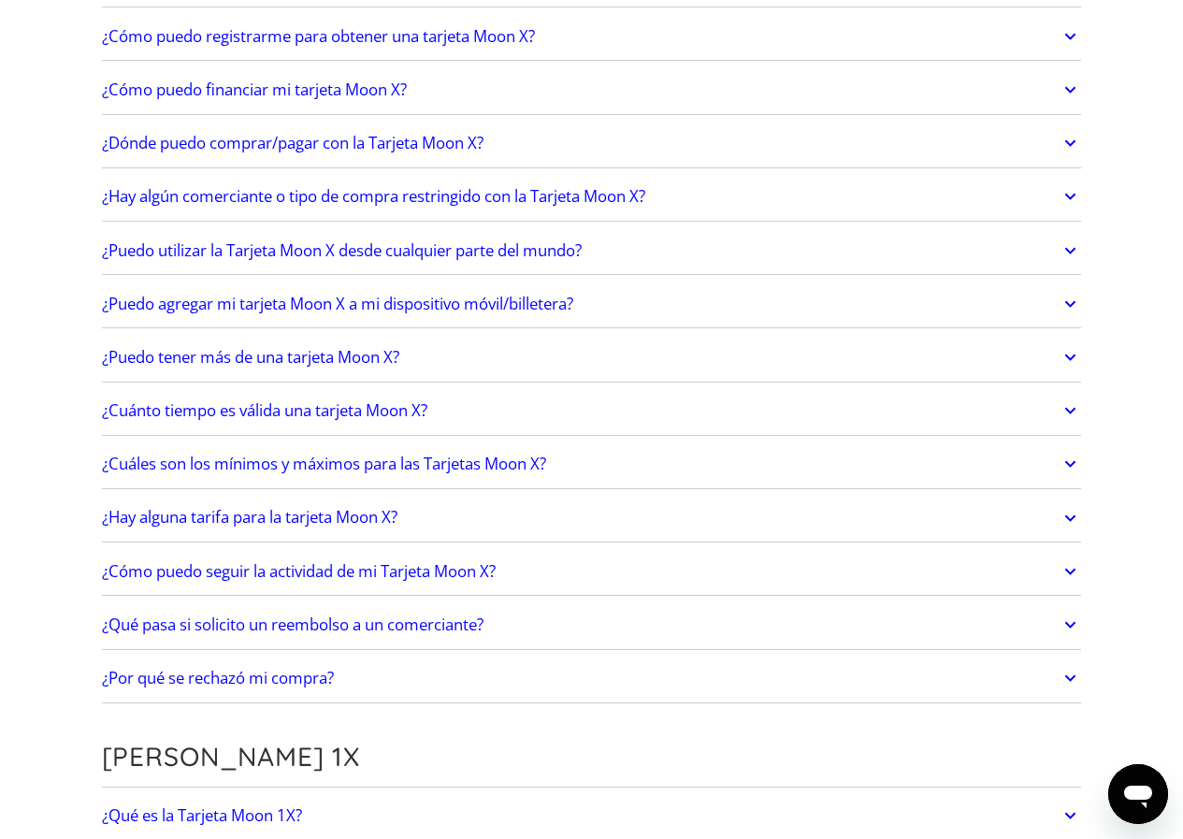
click at [1064, 140] on icon at bounding box center [1071, 143] width 22 height 34
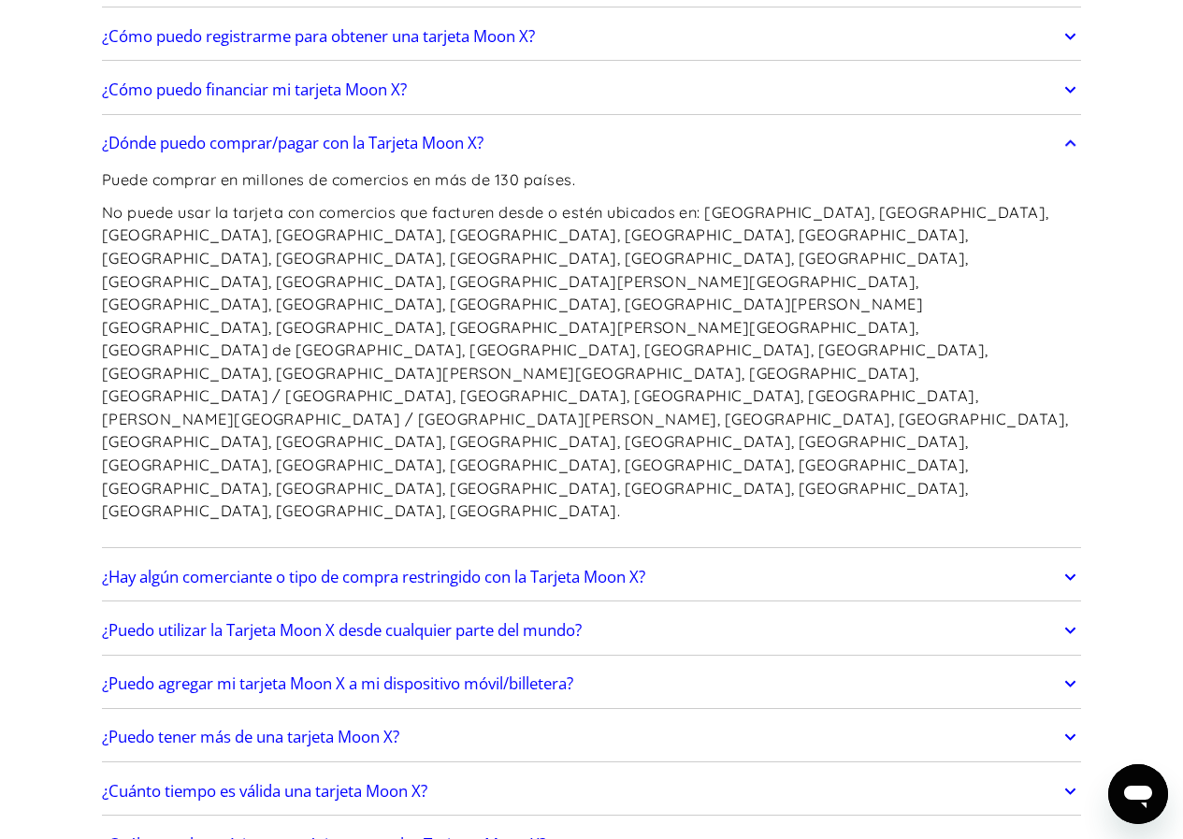
click at [1070, 144] on icon at bounding box center [1071, 143] width 22 height 34
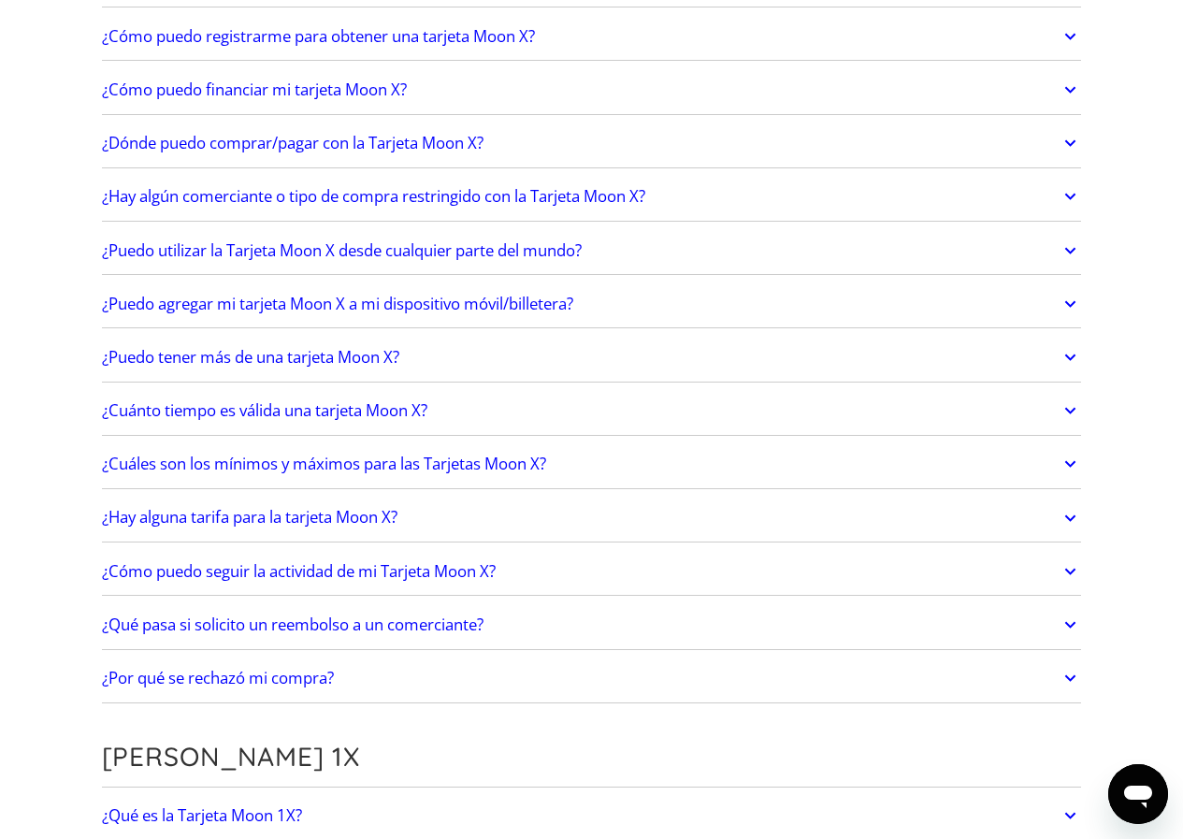
click at [1070, 144] on icon at bounding box center [1071, 143] width 11 height 7
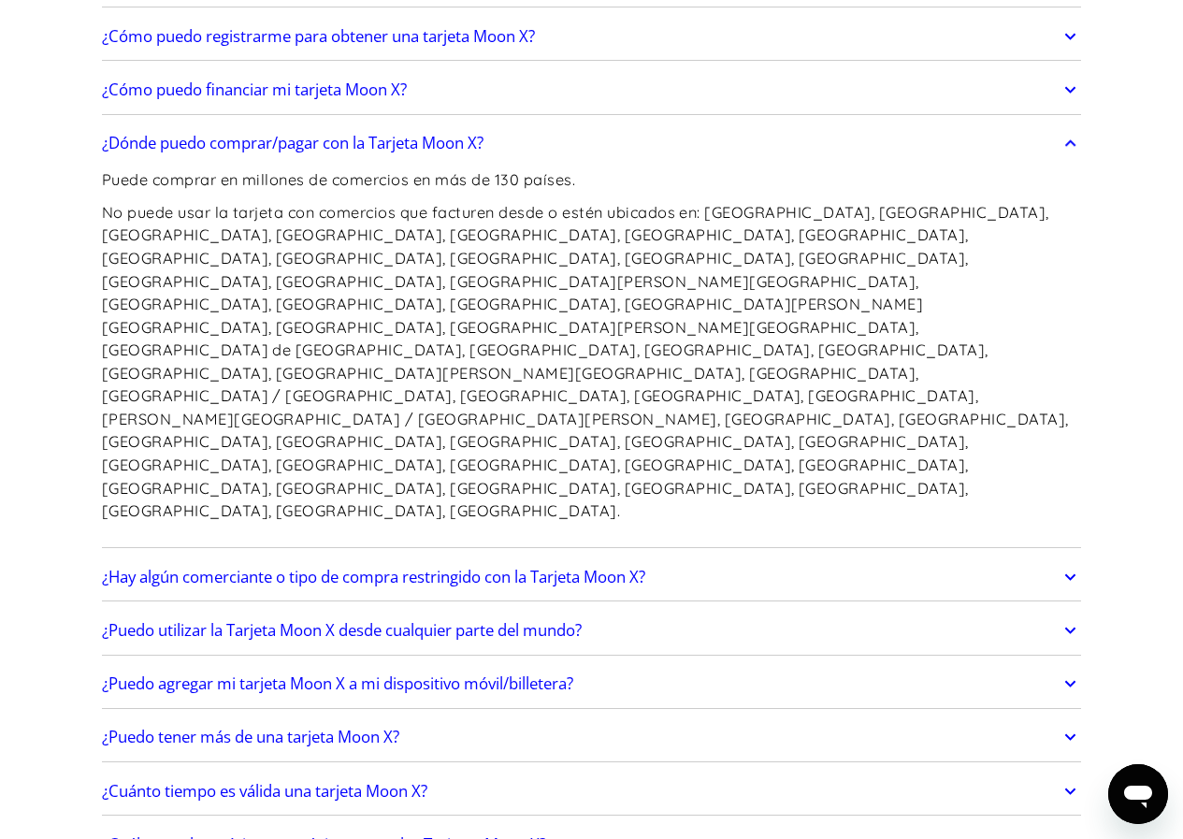
click at [1070, 144] on icon at bounding box center [1071, 143] width 22 height 34
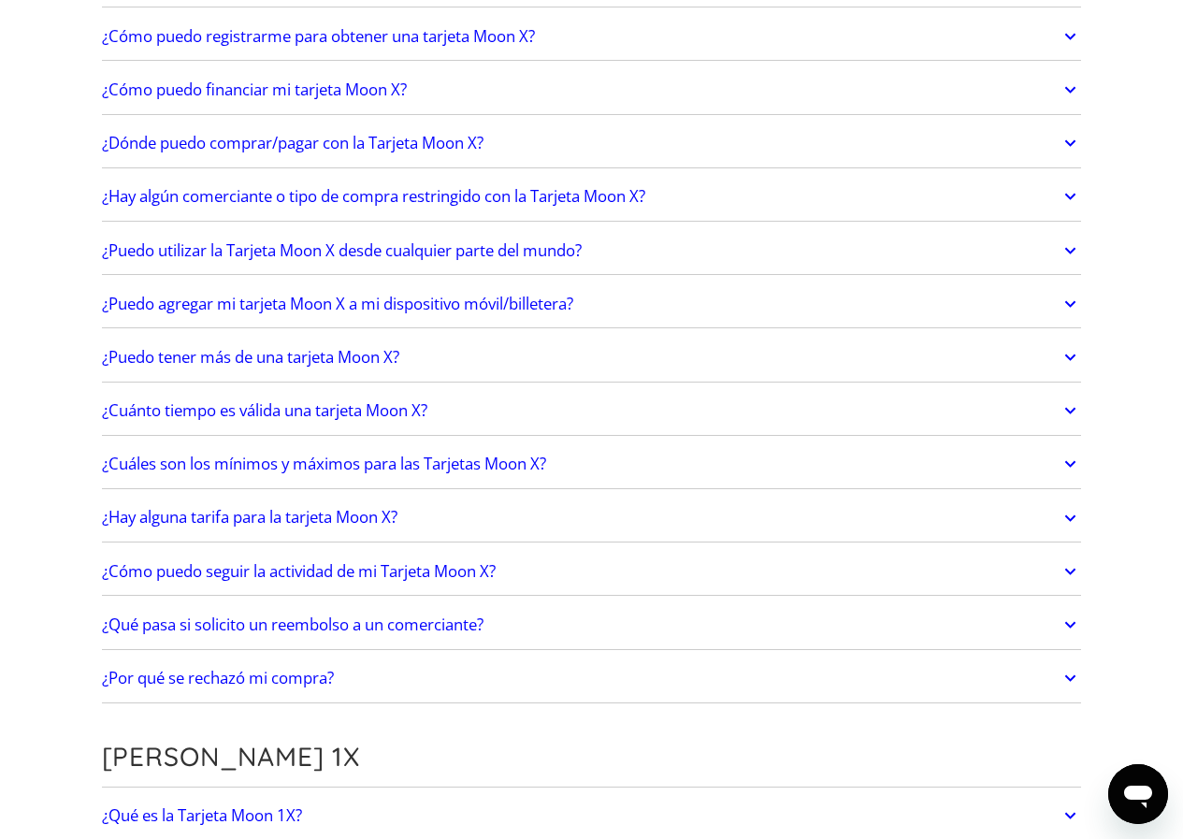
click at [1061, 196] on icon at bounding box center [1071, 197] width 22 height 34
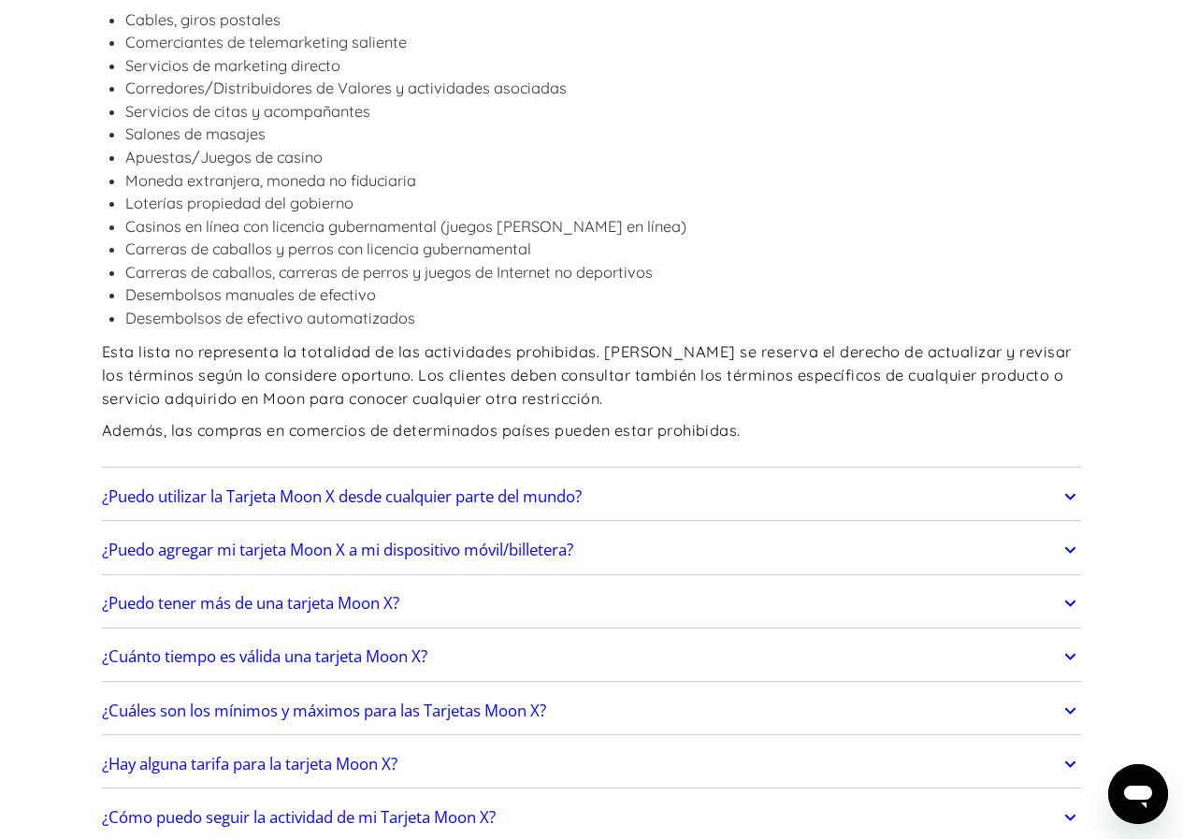
scroll to position [1684, 0]
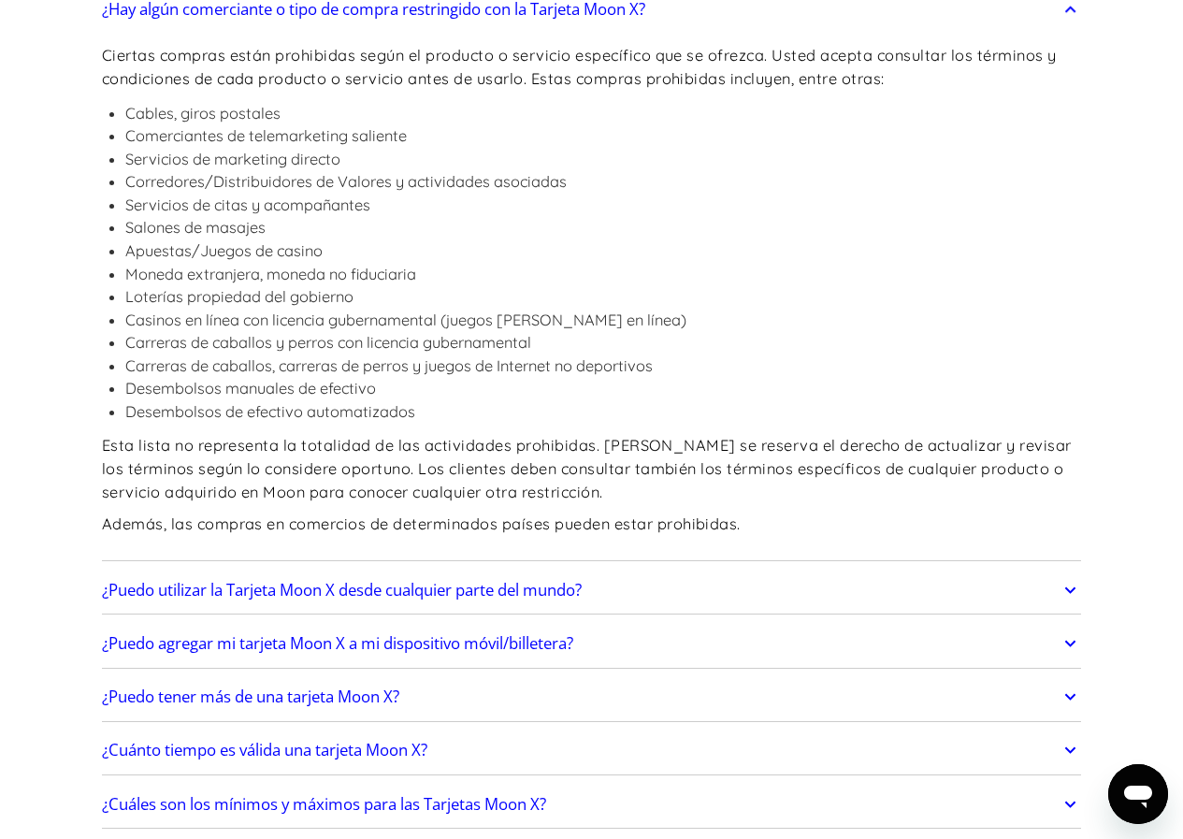
click at [1075, 11] on icon at bounding box center [1071, 10] width 11 height 7
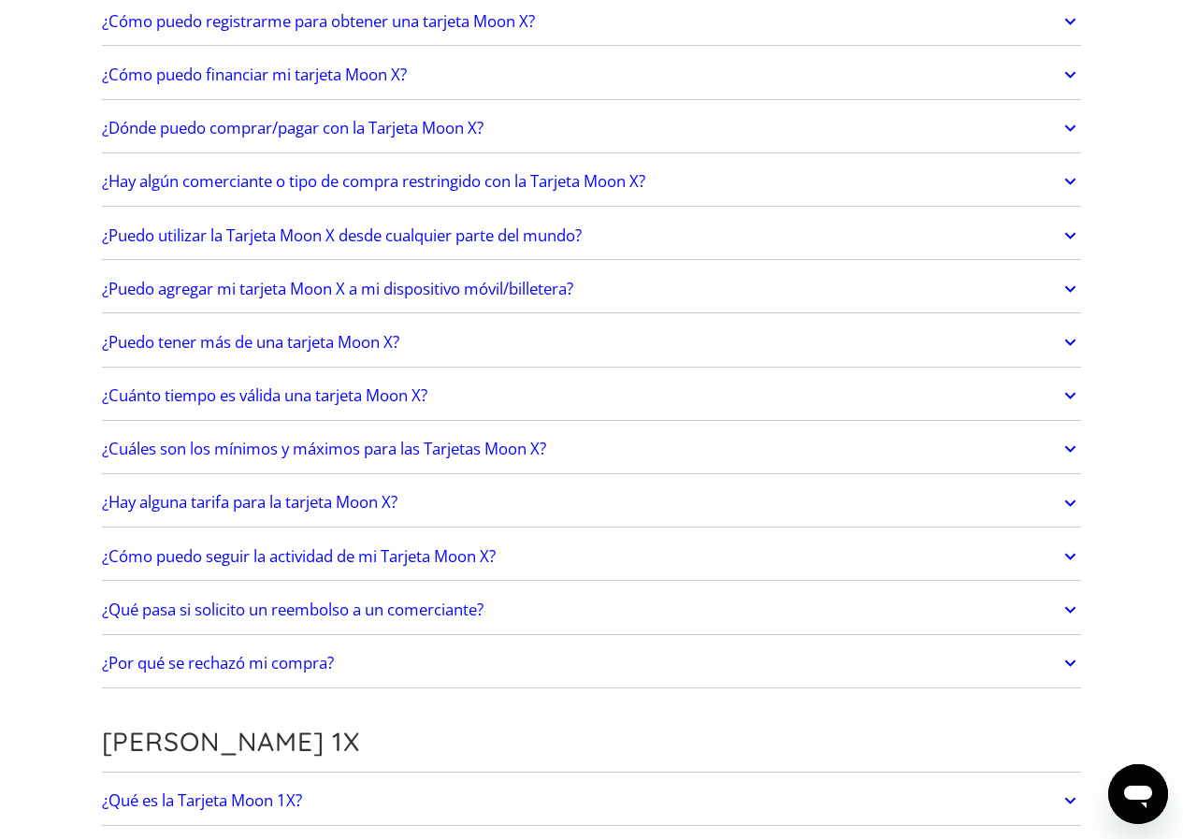
scroll to position [1497, 0]
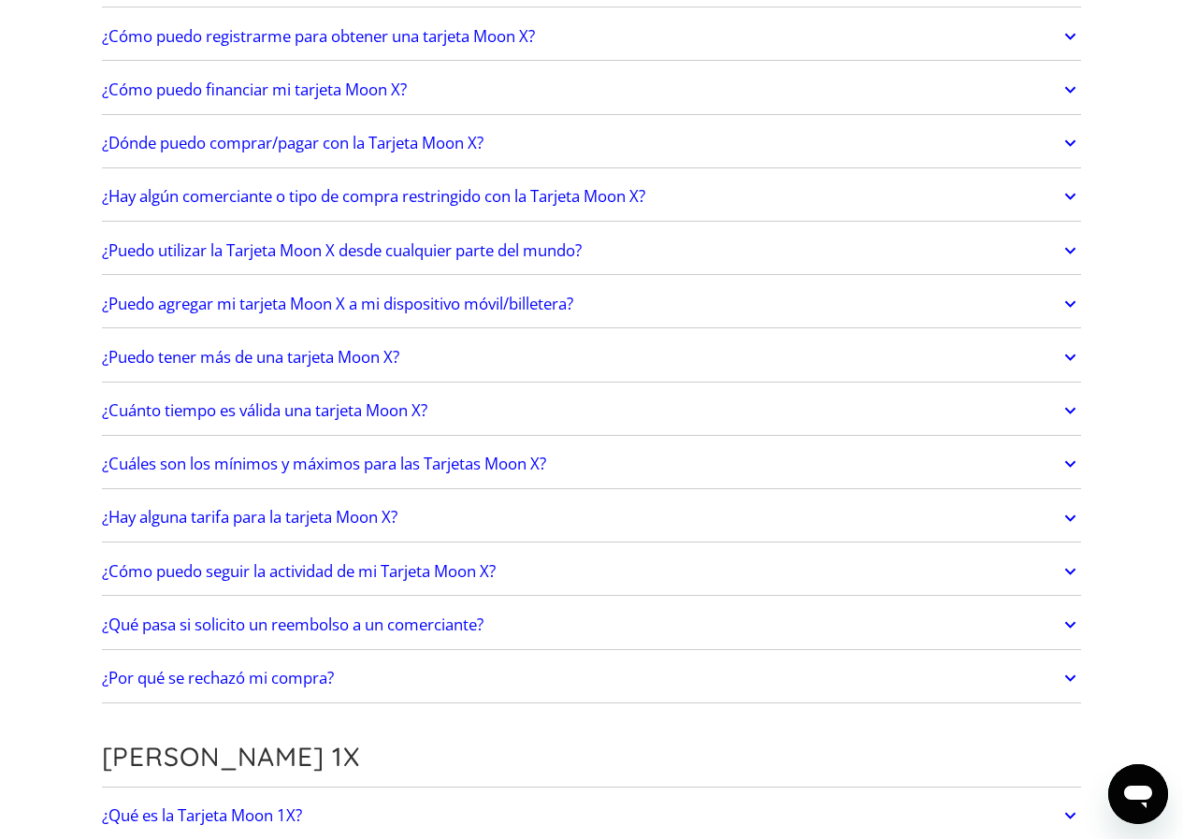
click at [1078, 248] on icon at bounding box center [1071, 251] width 22 height 34
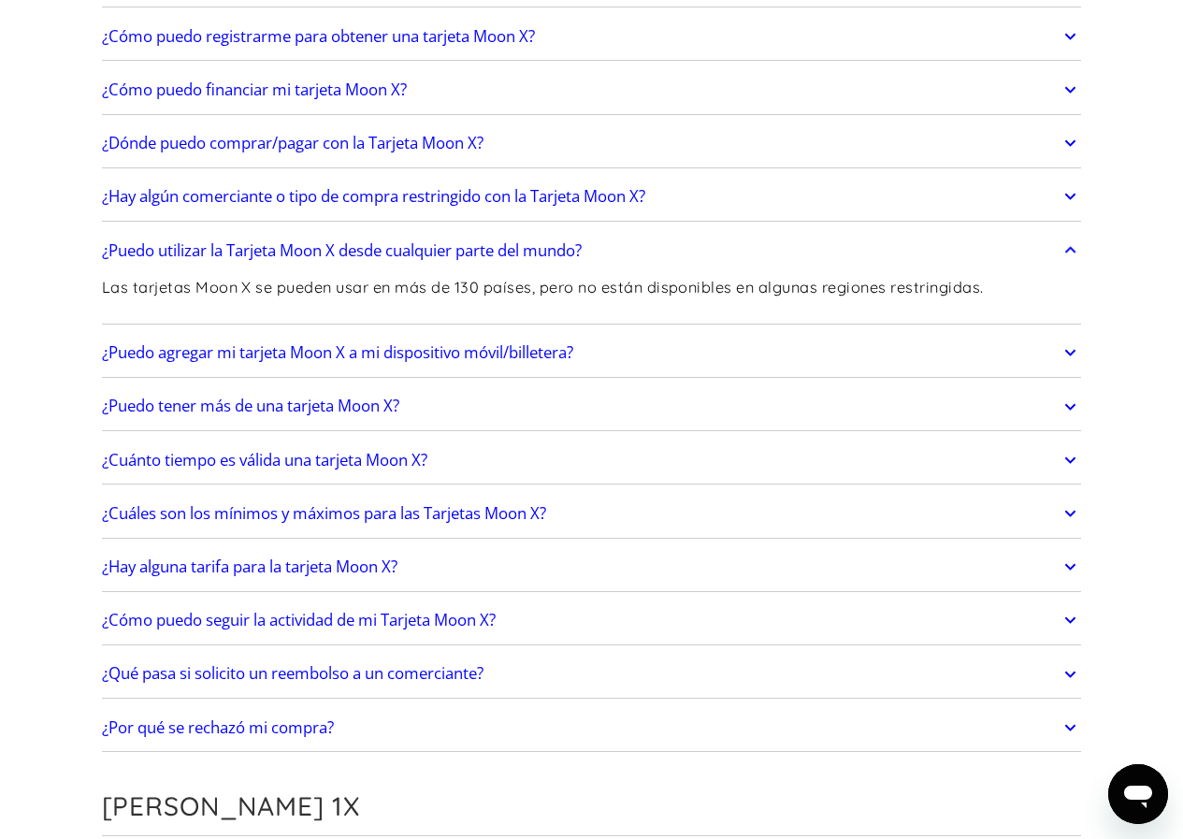
click at [1068, 249] on icon at bounding box center [1071, 251] width 22 height 34
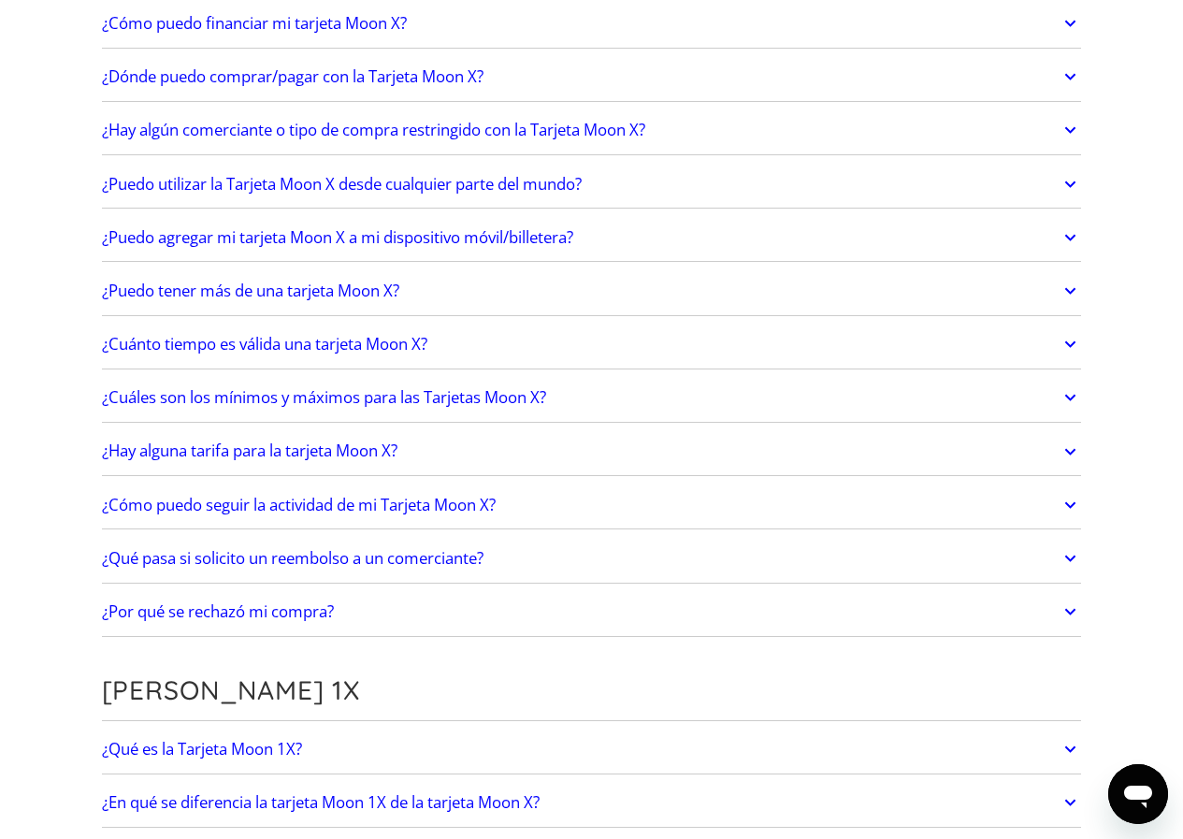
scroll to position [1684, 0]
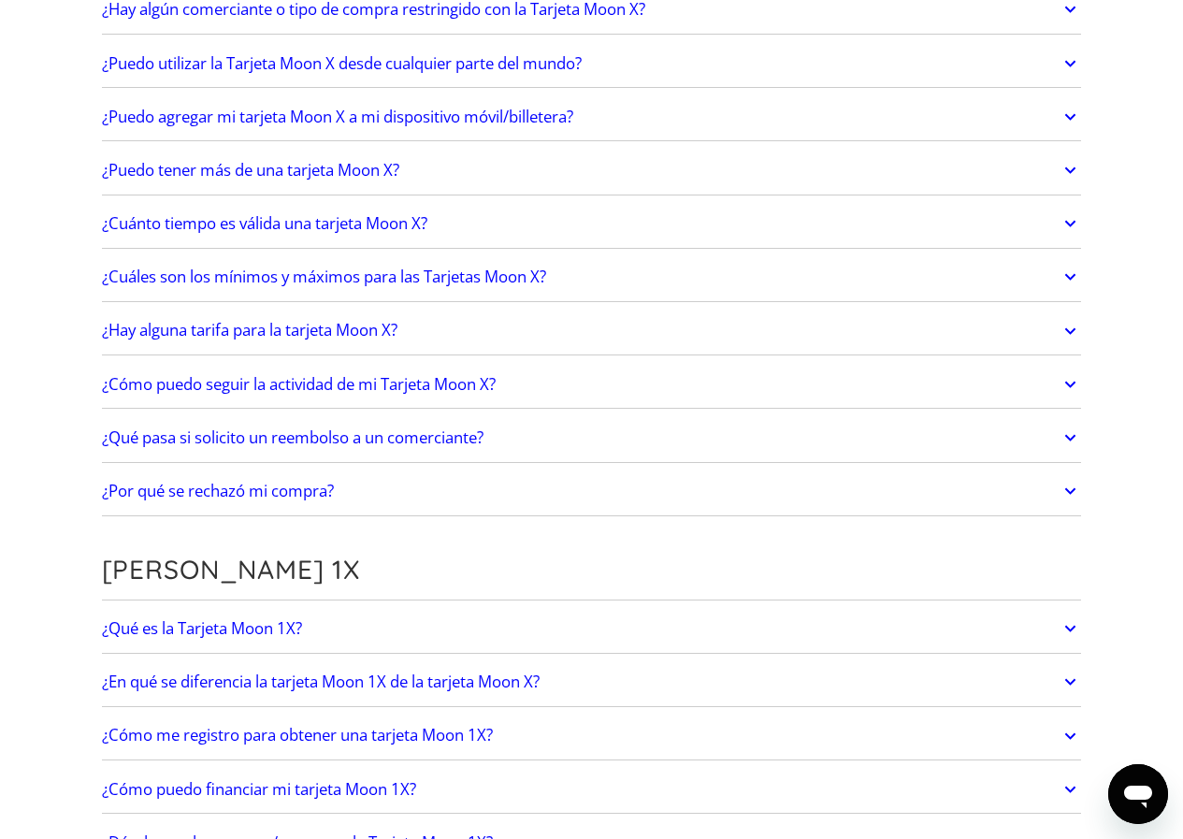
click at [1071, 169] on icon at bounding box center [1071, 170] width 22 height 34
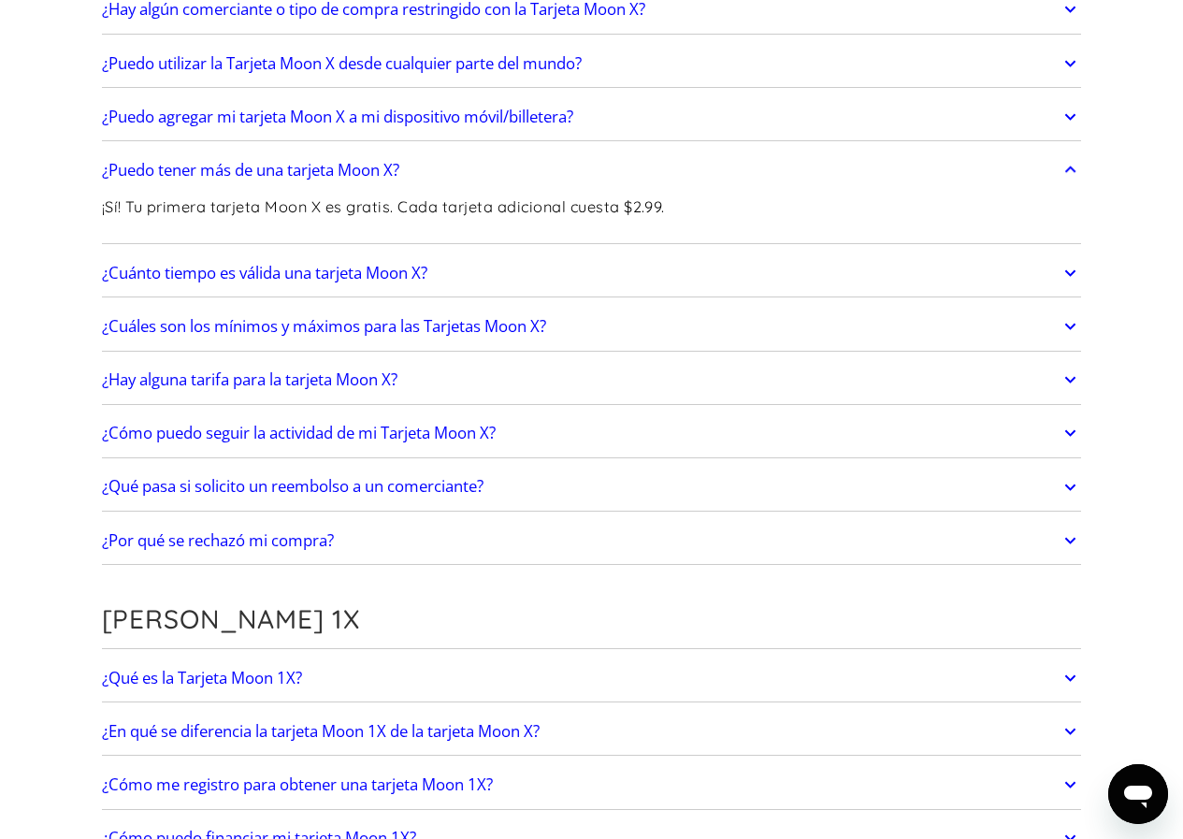
click at [1070, 169] on icon at bounding box center [1071, 170] width 11 height 7
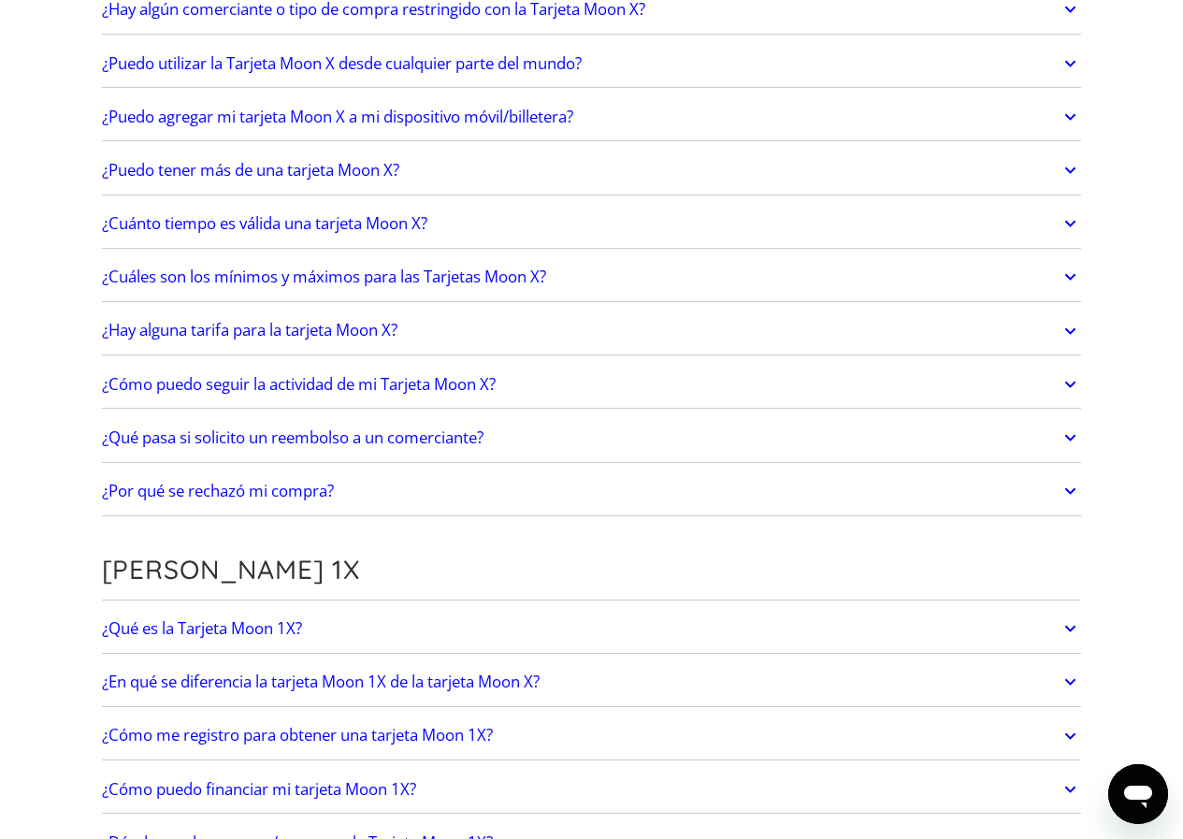
click at [1069, 223] on icon at bounding box center [1071, 224] width 22 height 34
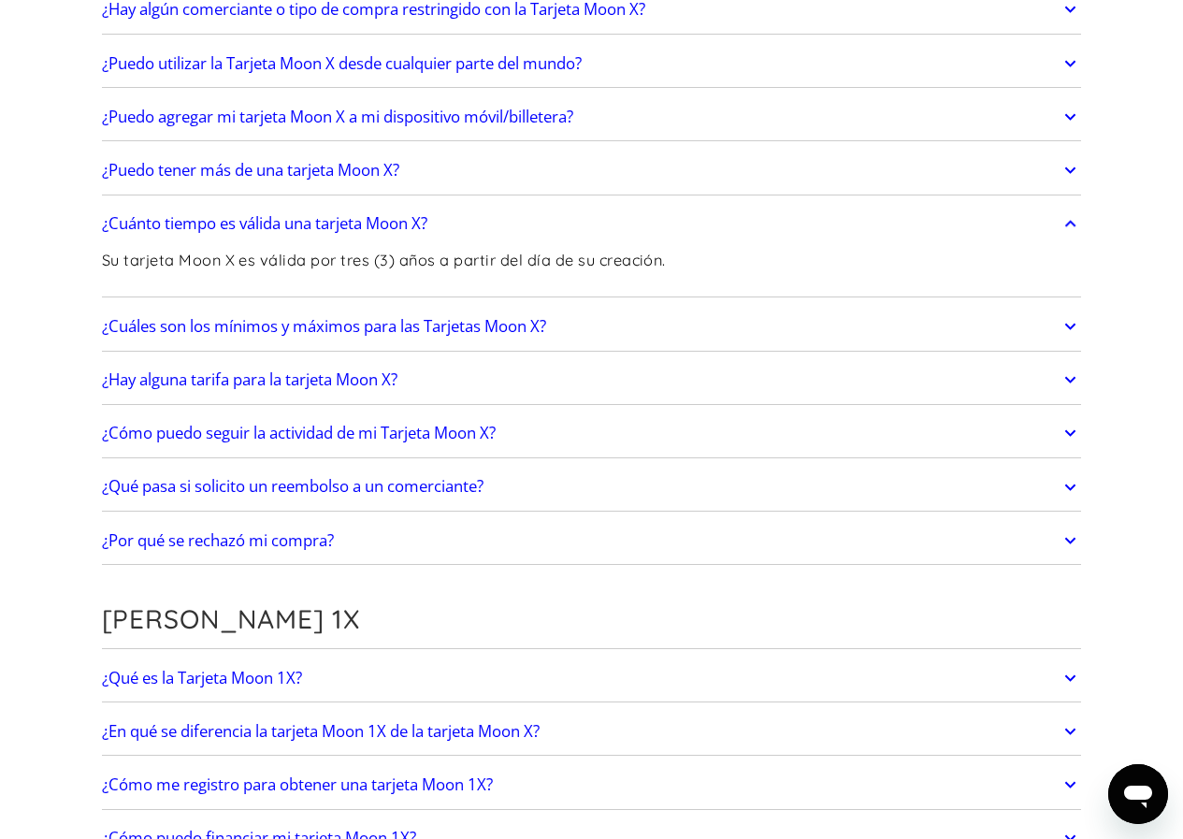
click at [1069, 223] on icon at bounding box center [1071, 223] width 11 height 7
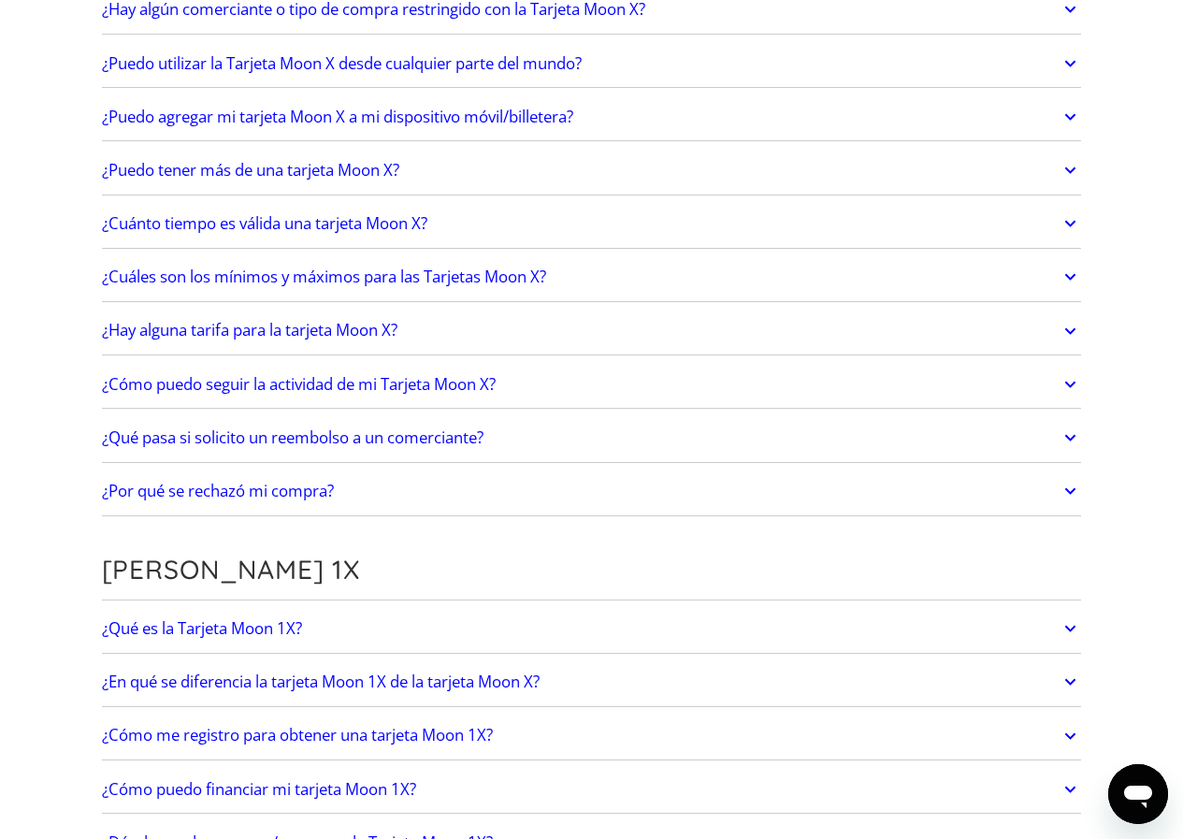
click at [1067, 274] on icon at bounding box center [1071, 277] width 22 height 34
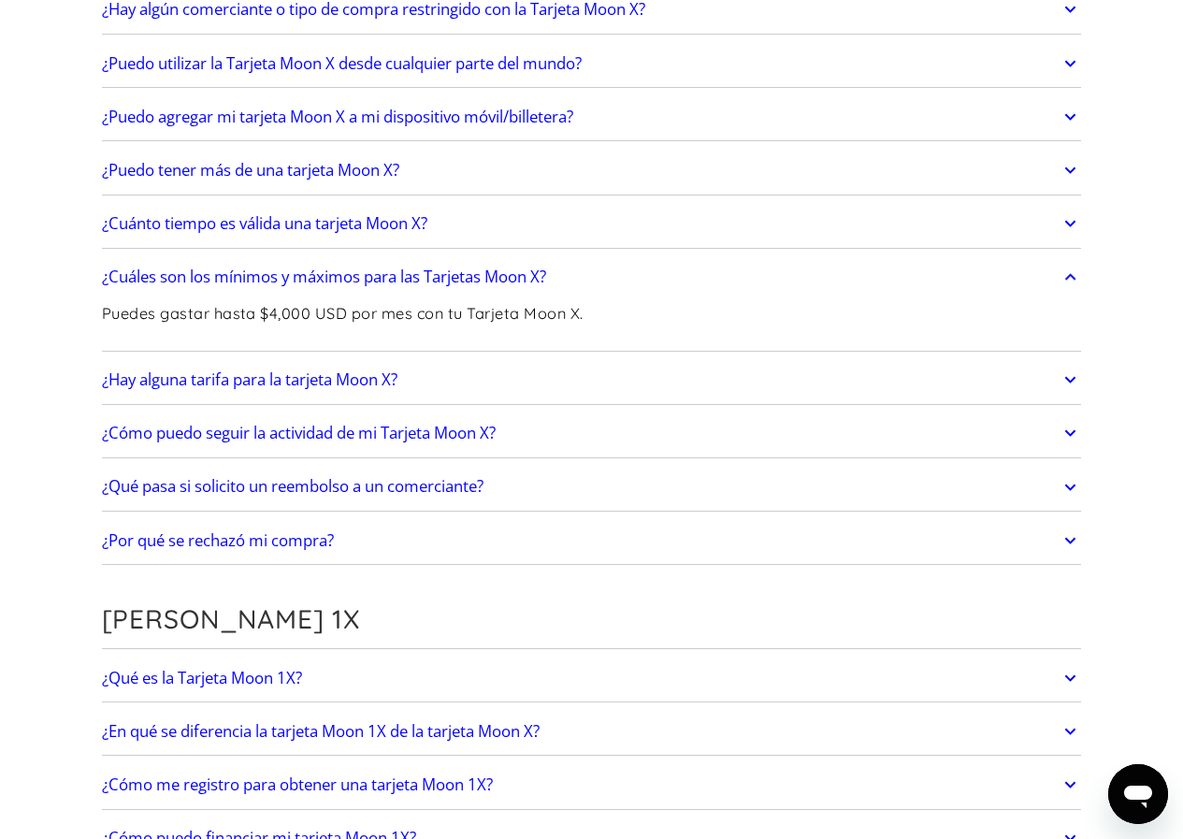
click at [1067, 277] on icon at bounding box center [1071, 277] width 22 height 34
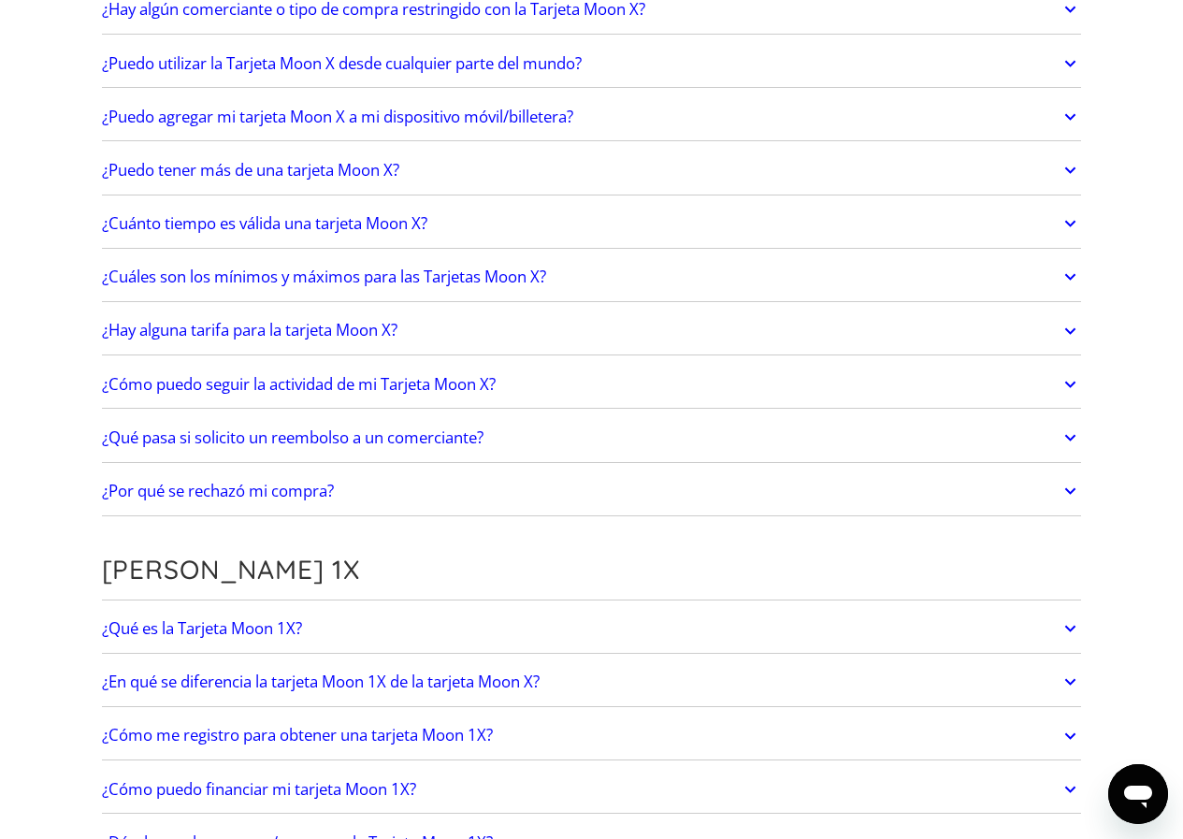
click at [1067, 333] on icon at bounding box center [1071, 331] width 22 height 34
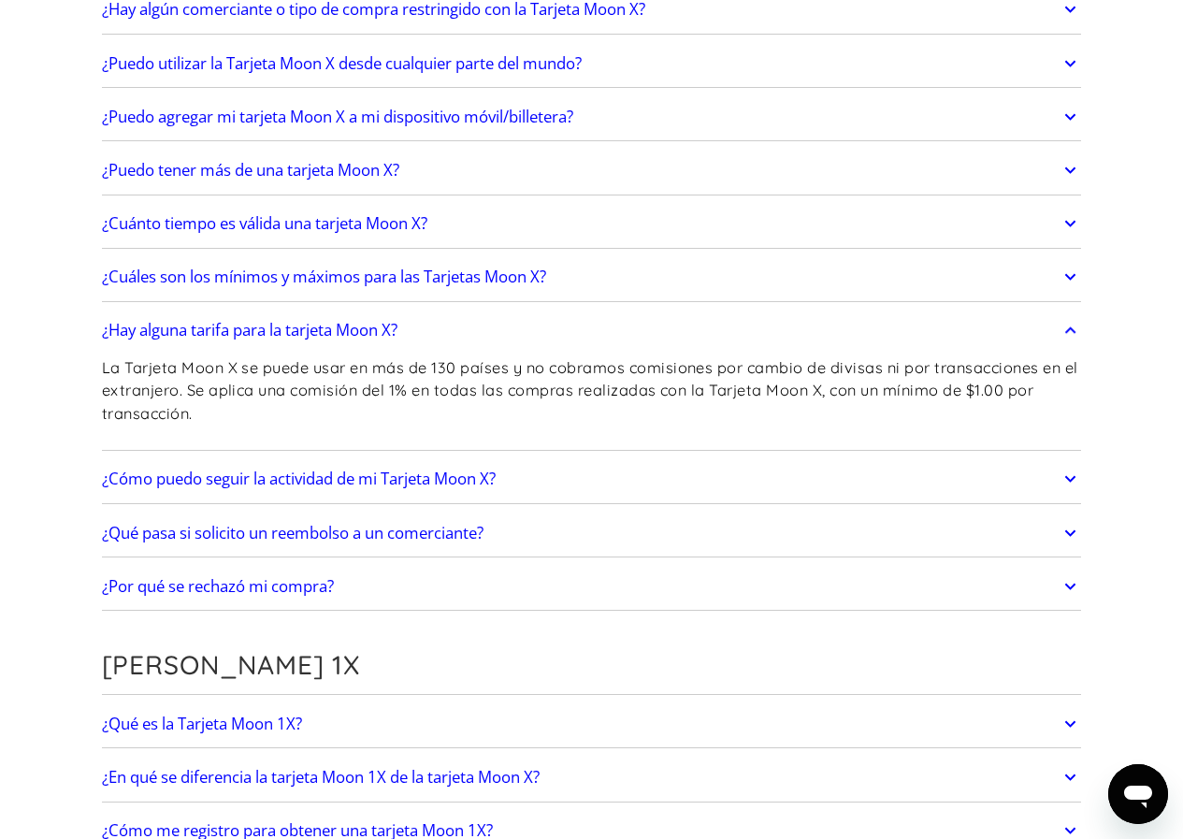
click at [1068, 332] on icon at bounding box center [1071, 330] width 11 height 7
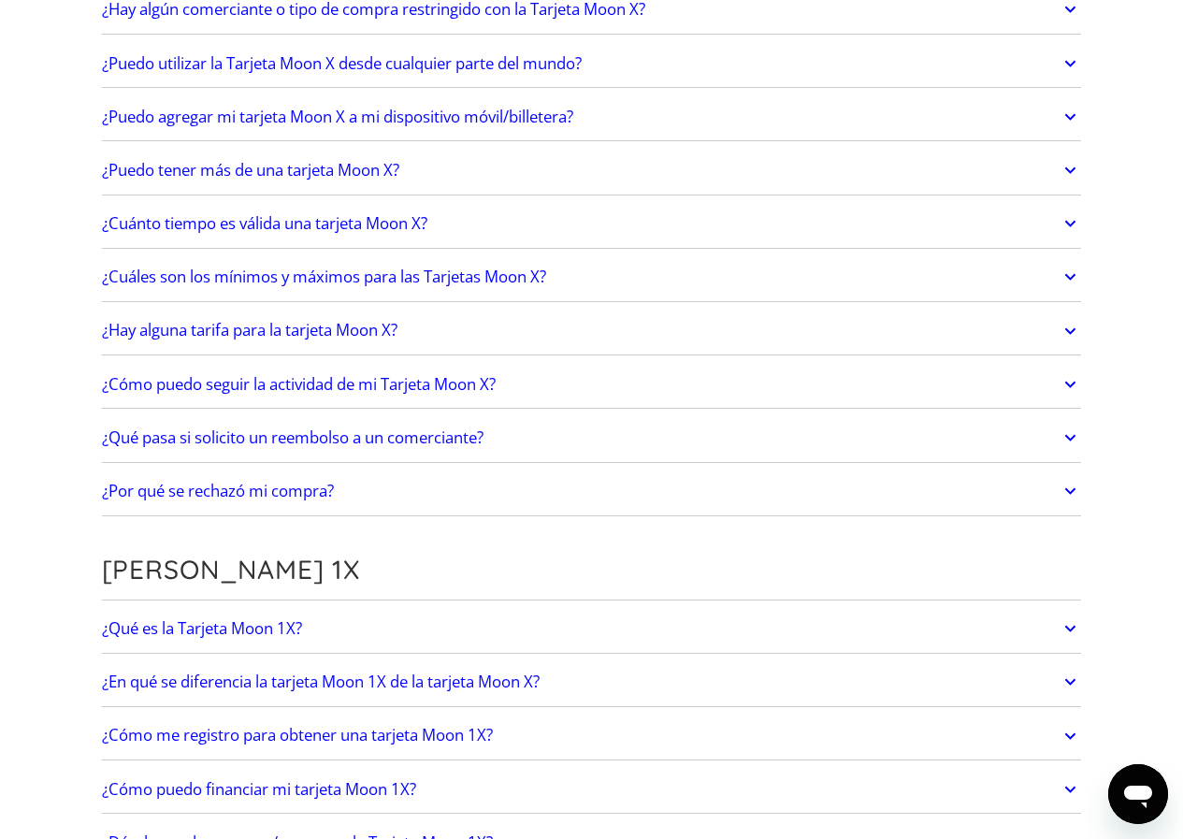
click at [1068, 332] on icon at bounding box center [1071, 331] width 22 height 34
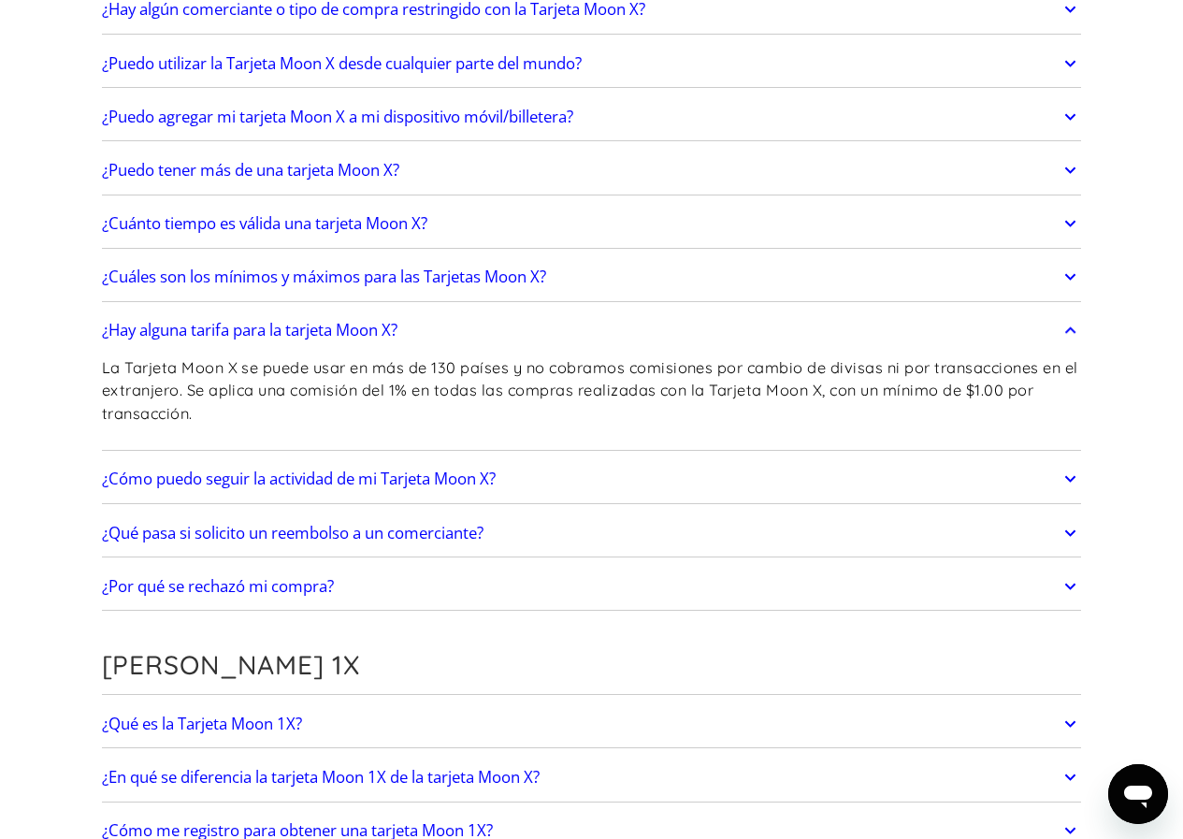
click at [1068, 332] on icon at bounding box center [1071, 330] width 11 height 7
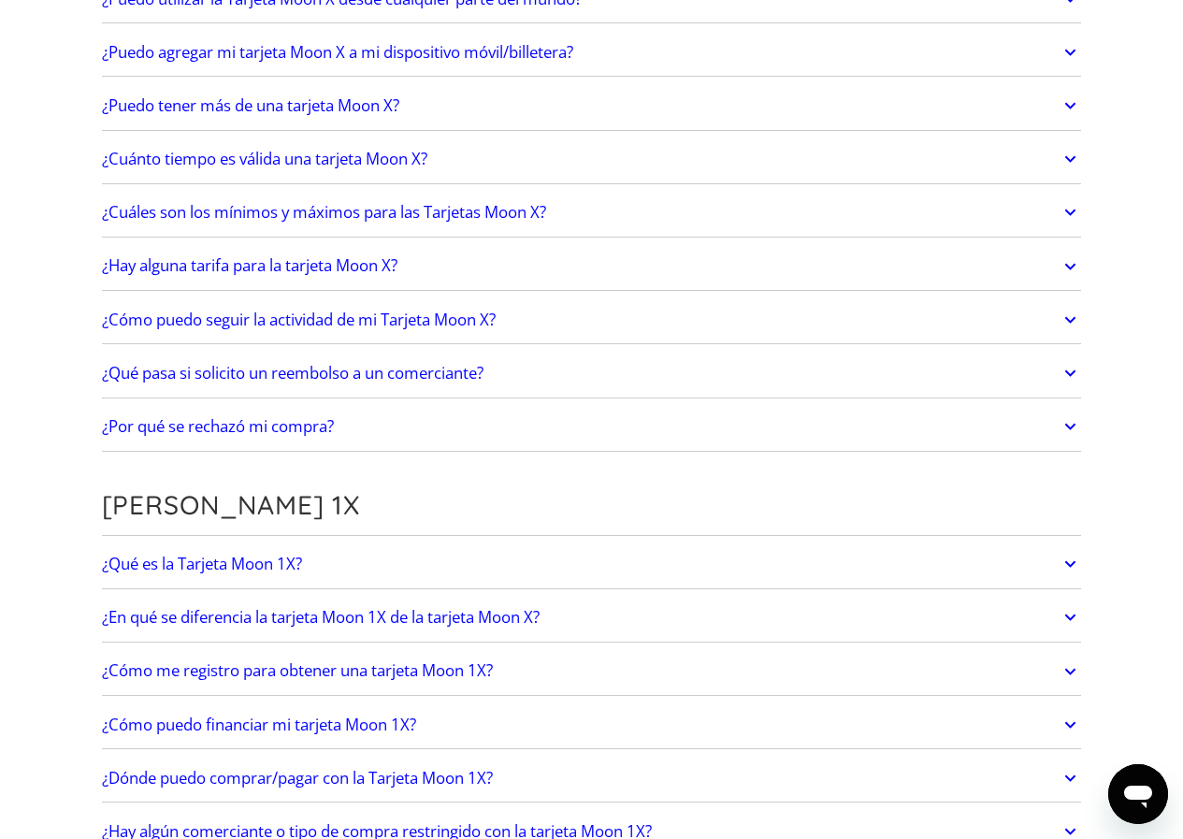
scroll to position [1778, 0]
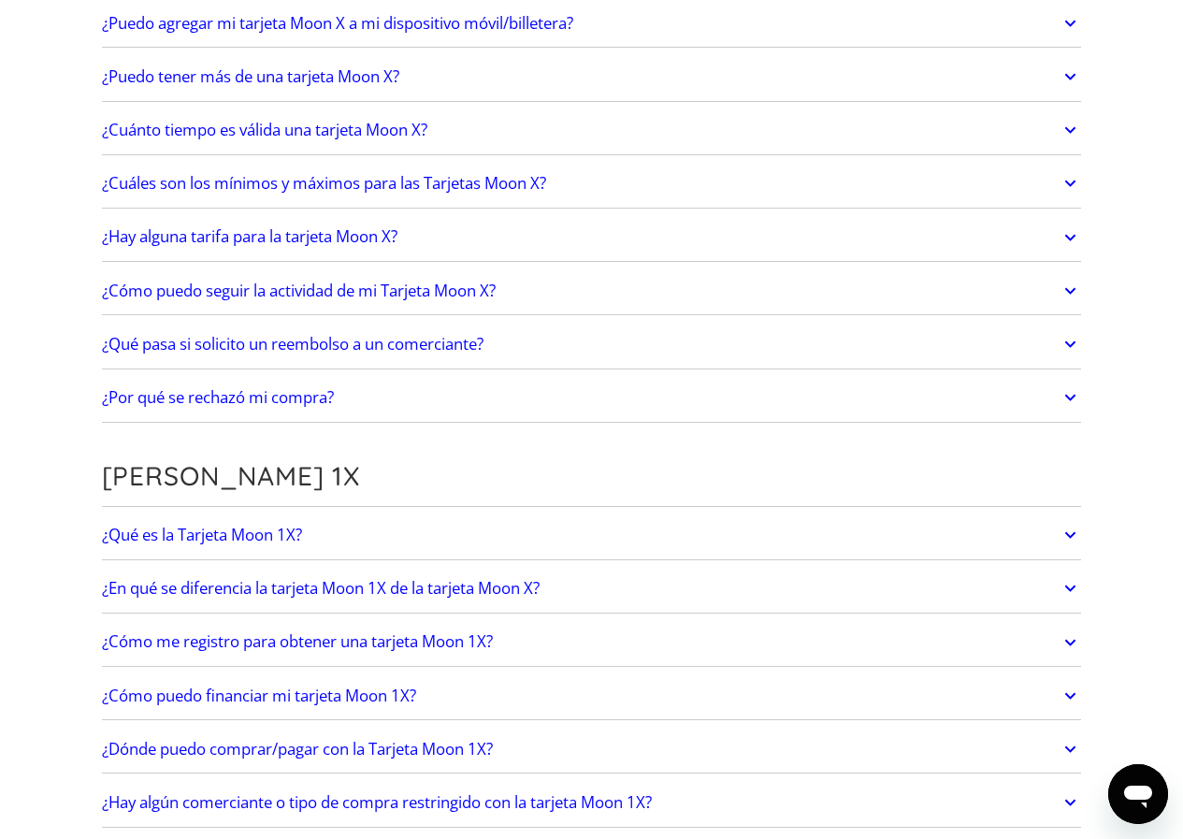
click at [1073, 292] on icon at bounding box center [1071, 290] width 11 height 7
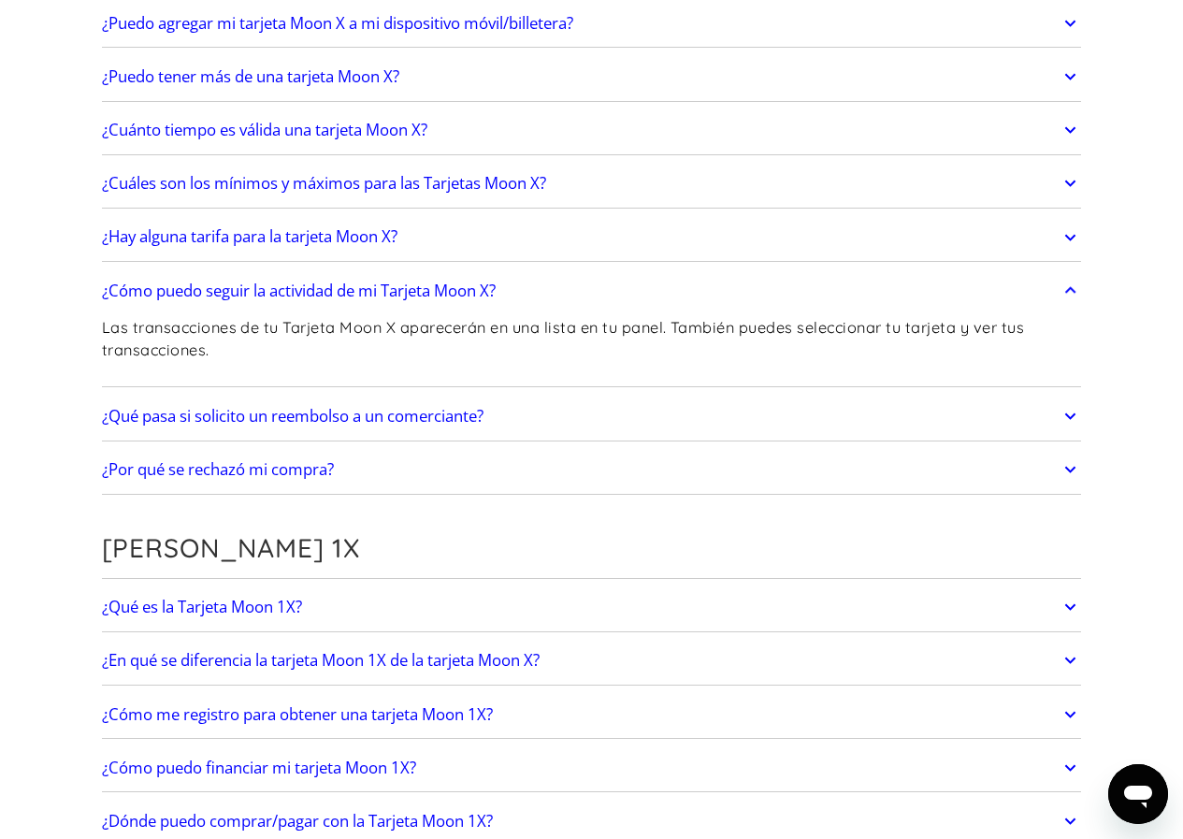
click at [1073, 292] on icon at bounding box center [1071, 291] width 22 height 34
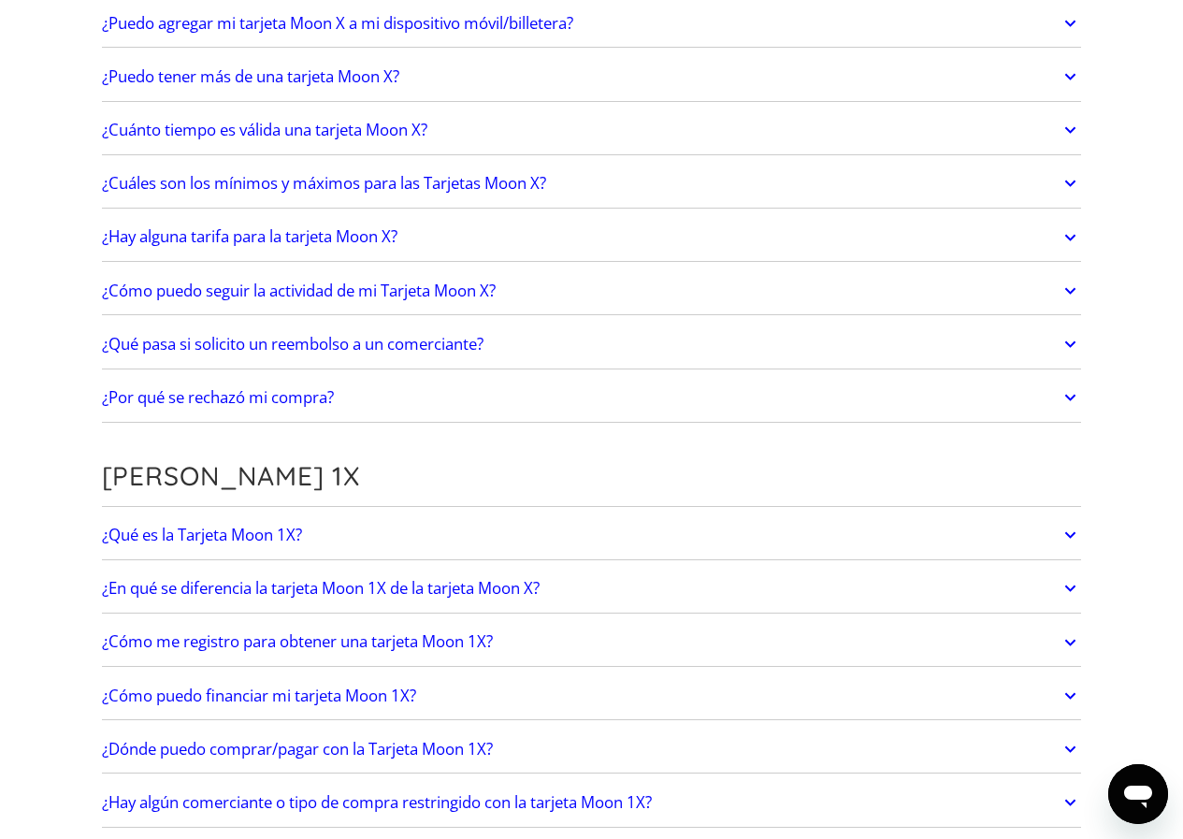
click at [1072, 347] on icon at bounding box center [1071, 344] width 22 height 34
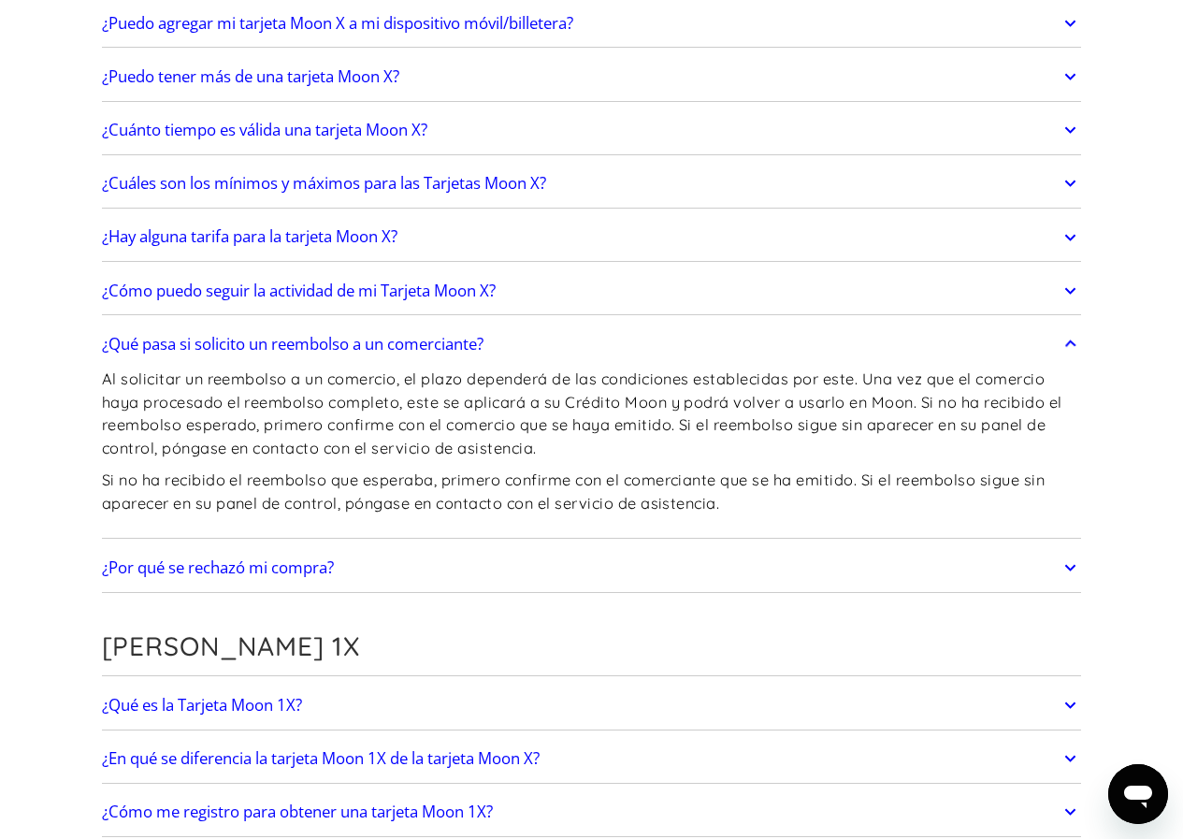
click at [1072, 347] on icon at bounding box center [1070, 344] width 23 height 35
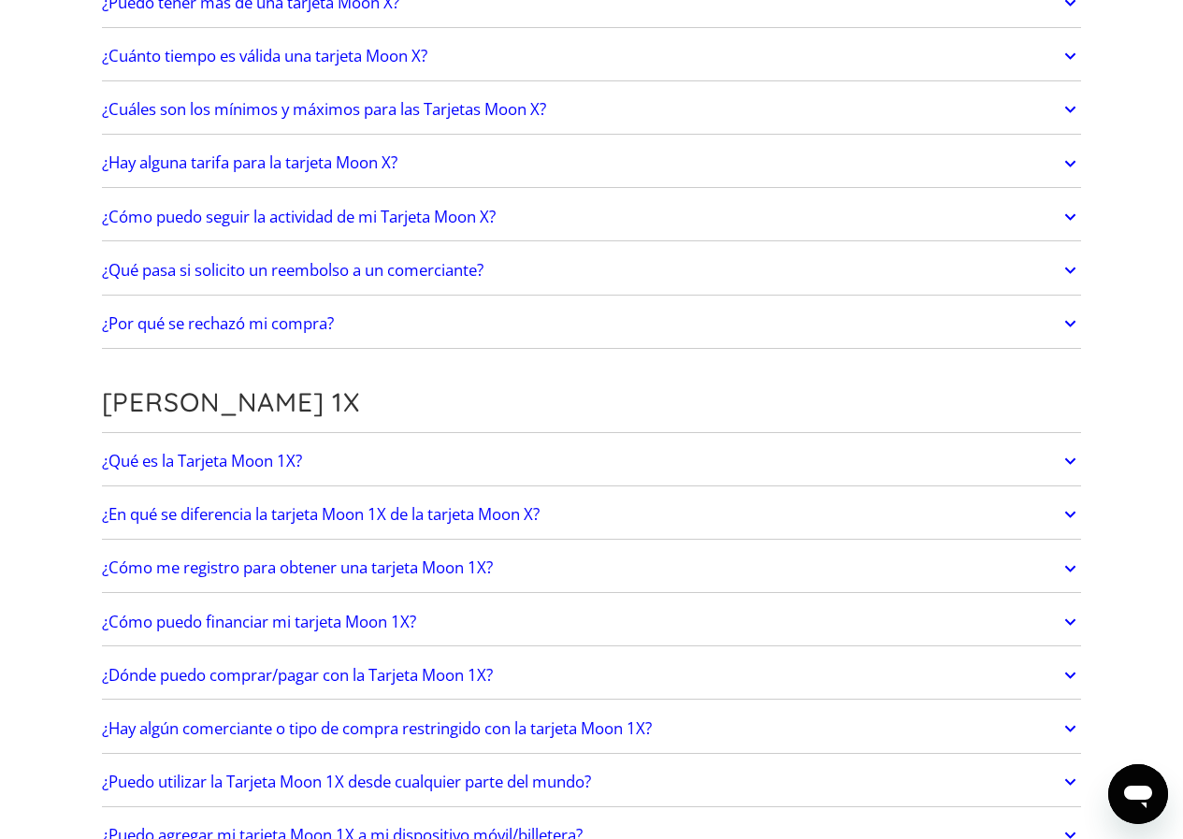
scroll to position [1965, 0]
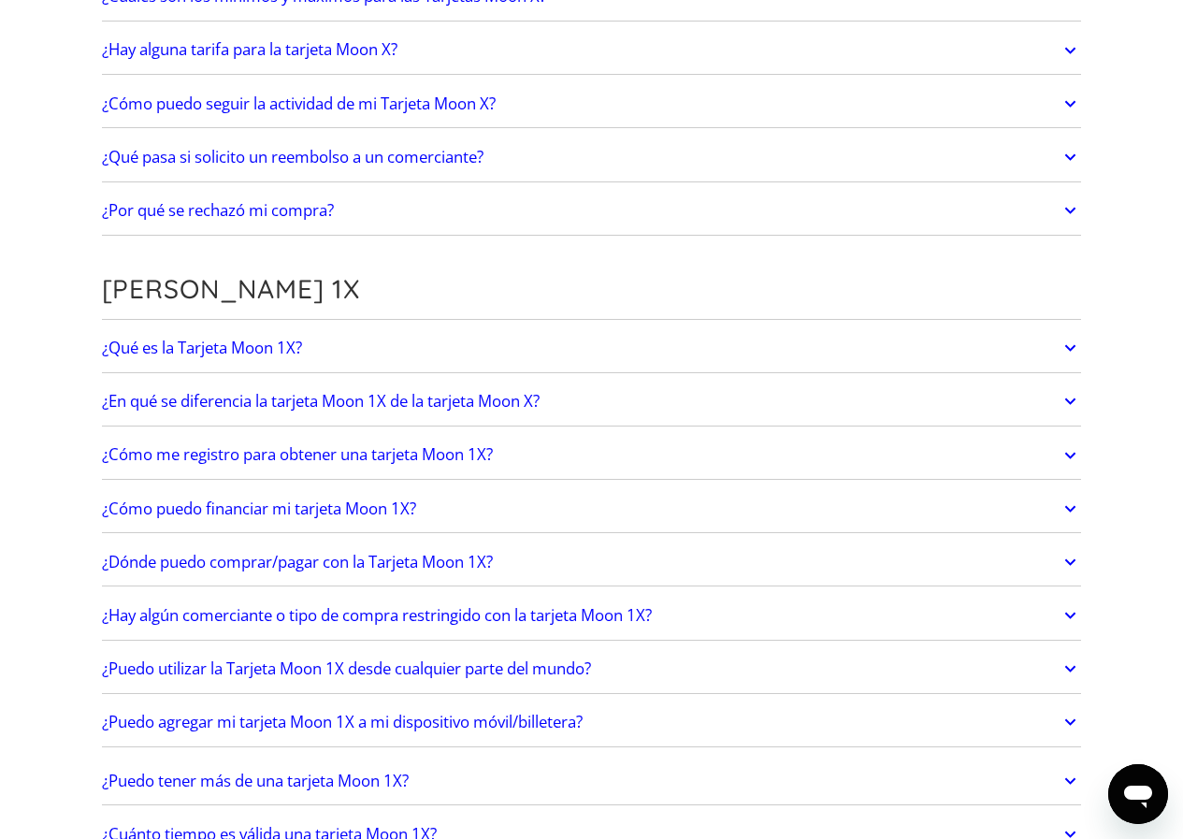
click at [1068, 354] on icon at bounding box center [1071, 348] width 22 height 34
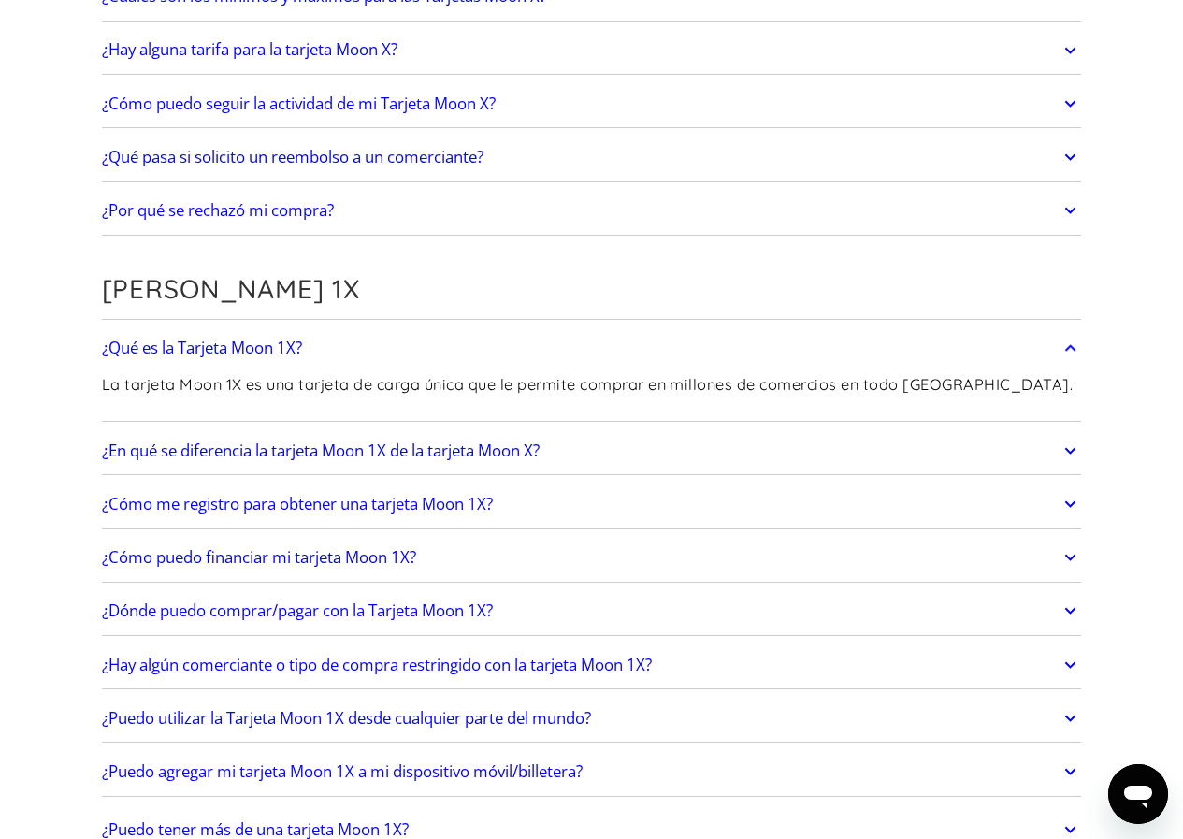
click at [1068, 354] on icon at bounding box center [1071, 348] width 22 height 34
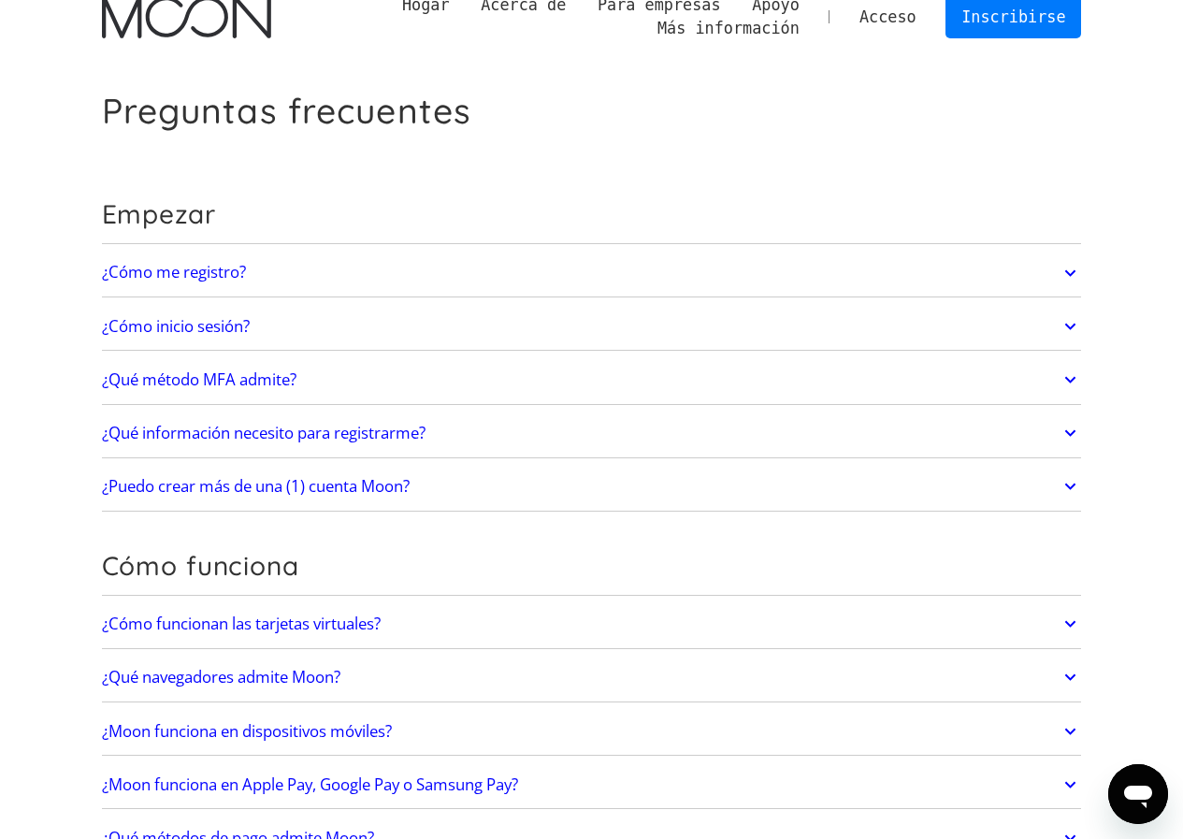
scroll to position [0, 0]
